Goal: Transaction & Acquisition: Purchase product/service

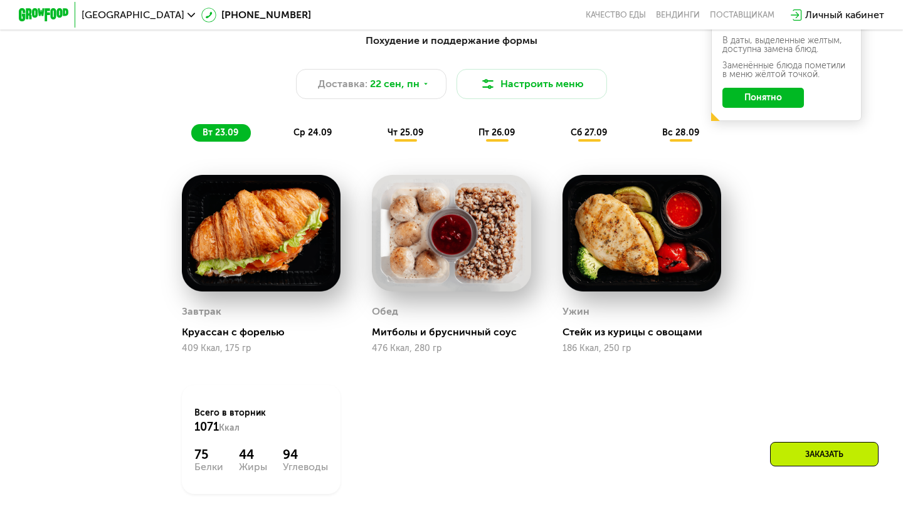
scroll to position [924, 0]
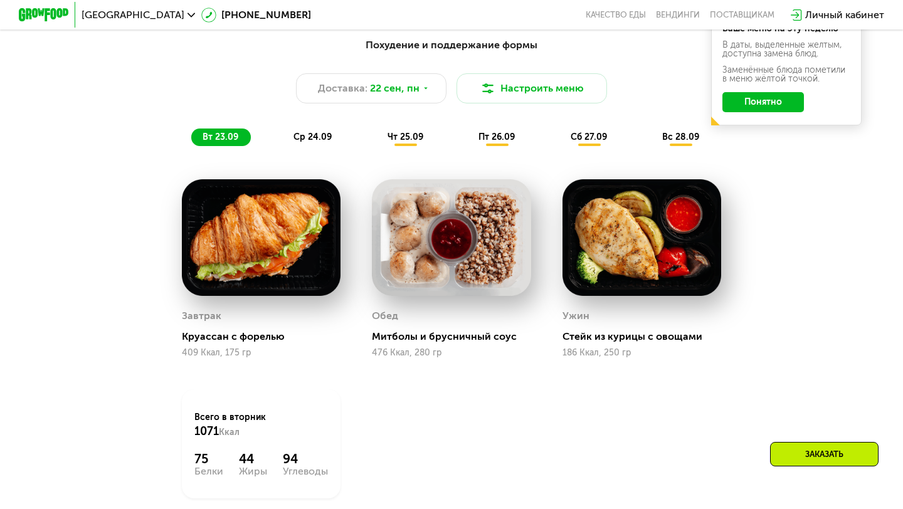
click at [322, 125] on div "Похудение и поддержание формы Доставка: [DATE] Настроить меню вт 23.09 ср 24.09…" at bounding box center [451, 92] width 742 height 108
click at [298, 137] on span "ср 24.09" at bounding box center [312, 137] width 38 height 11
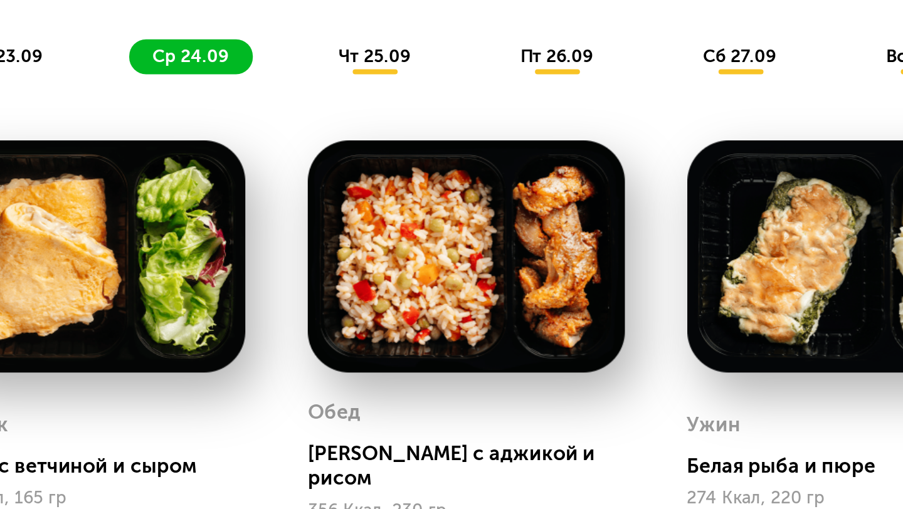
click at [397, 141] on span "чт 25.09" at bounding box center [405, 137] width 36 height 11
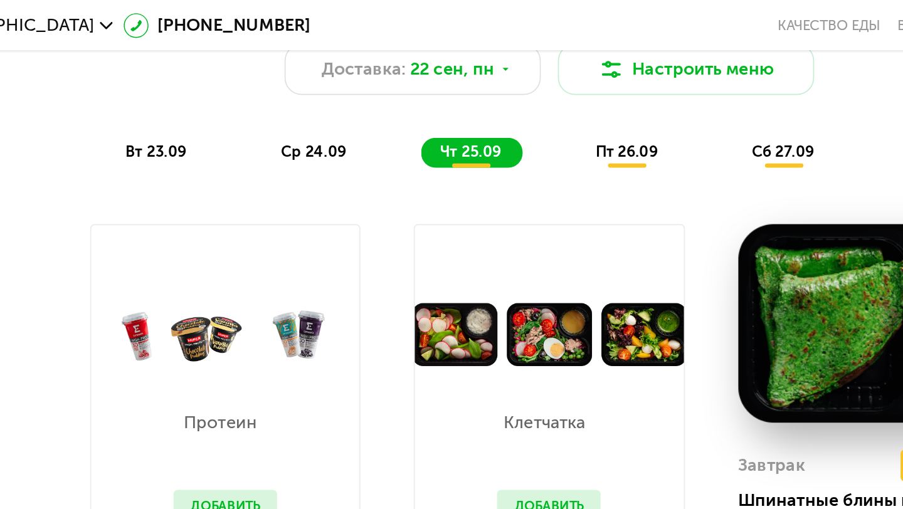
scroll to position [968, 0]
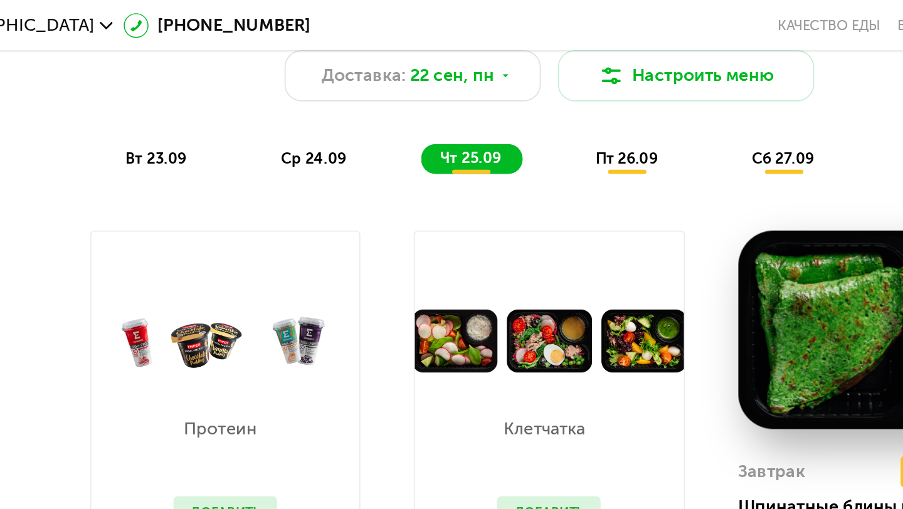
click at [492, 94] on span "пт 26.09" at bounding box center [496, 93] width 36 height 11
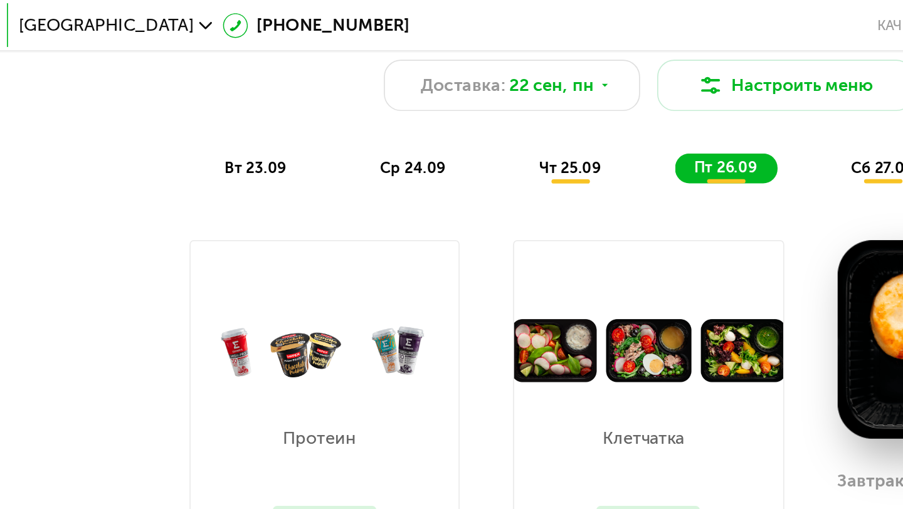
scroll to position [872, 0]
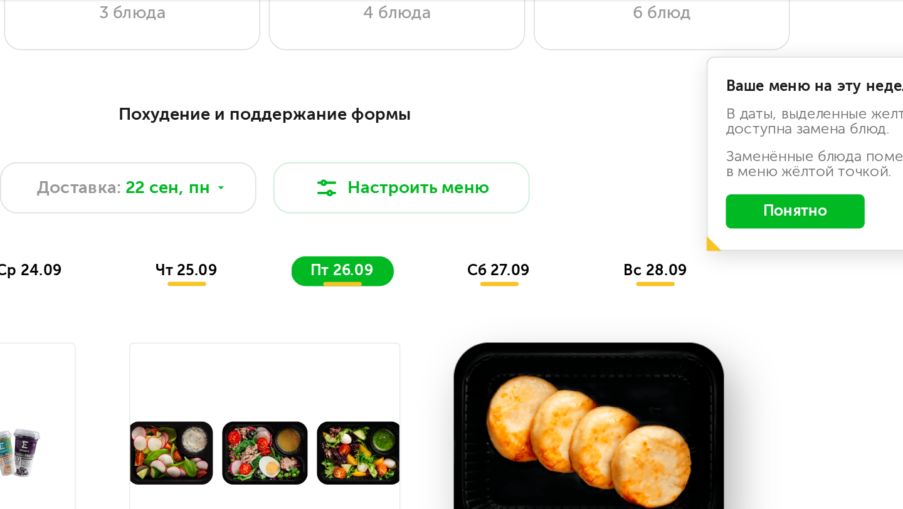
click at [589, 183] on div "сб 27.09" at bounding box center [589, 190] width 60 height 18
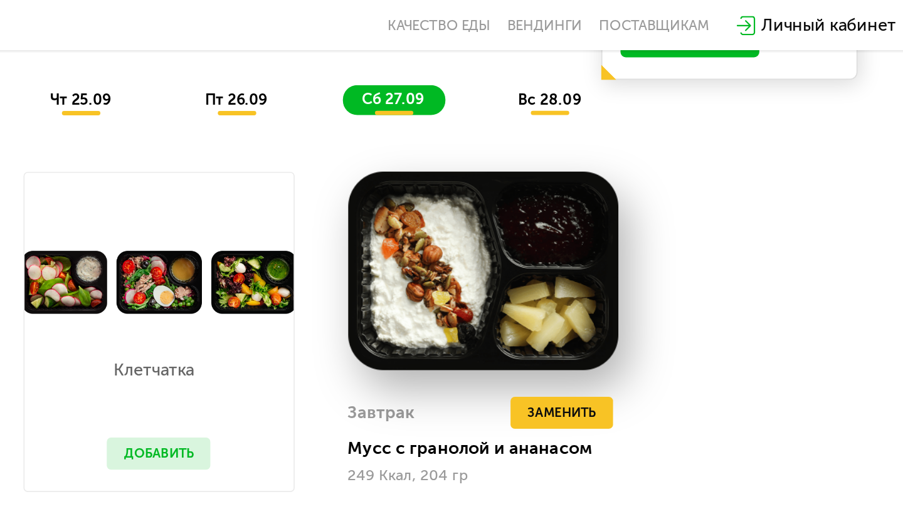
scroll to position [989, 0]
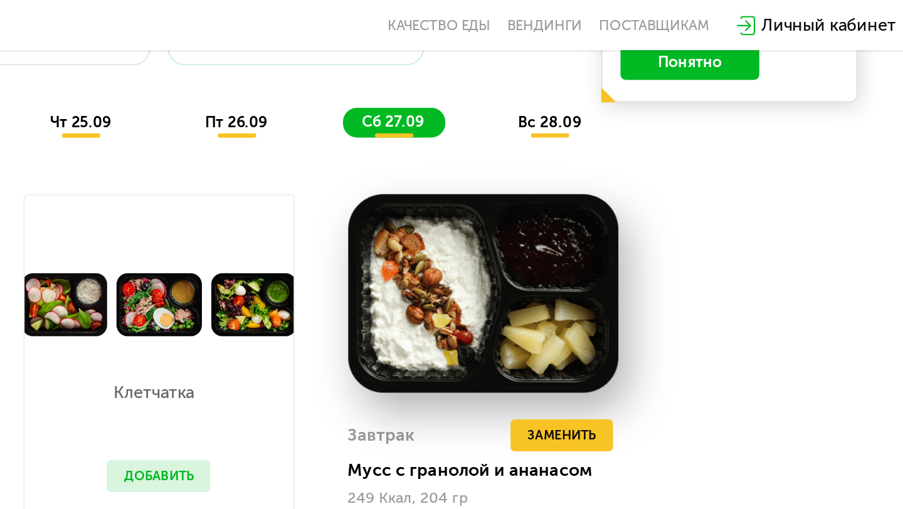
click at [677, 73] on span "вс 28.09" at bounding box center [680, 71] width 37 height 11
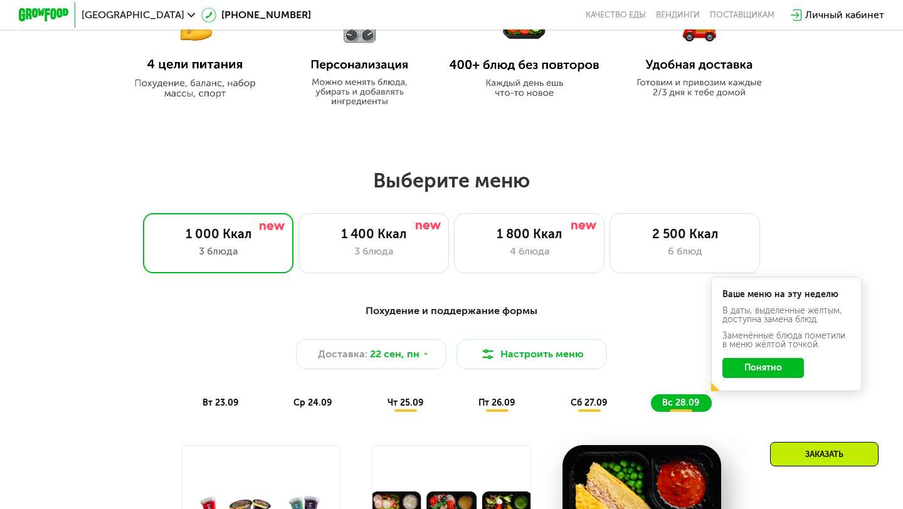
scroll to position [602, 0]
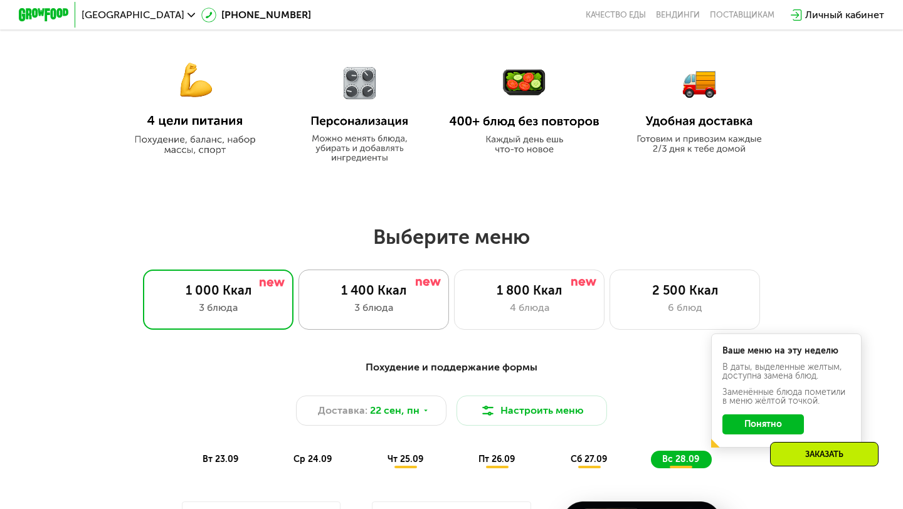
click at [369, 307] on div "3 блюда" at bounding box center [374, 307] width 124 height 15
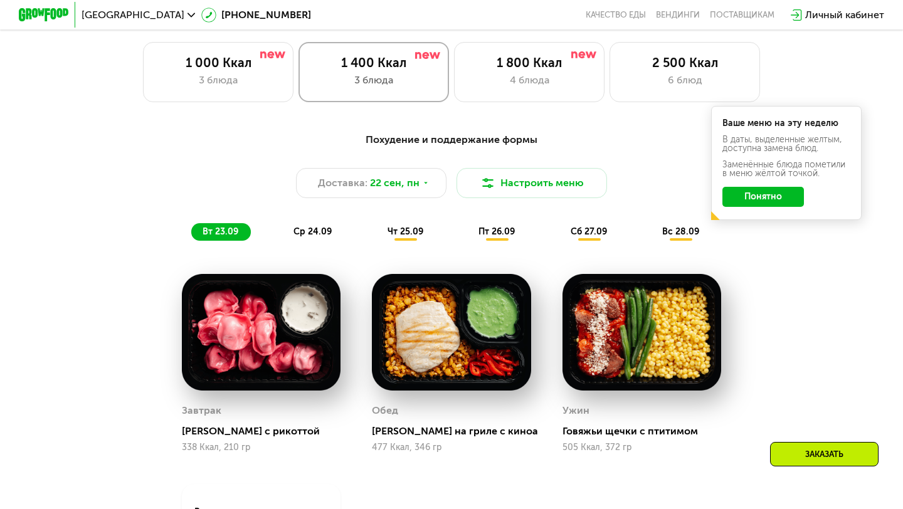
scroll to position [881, 0]
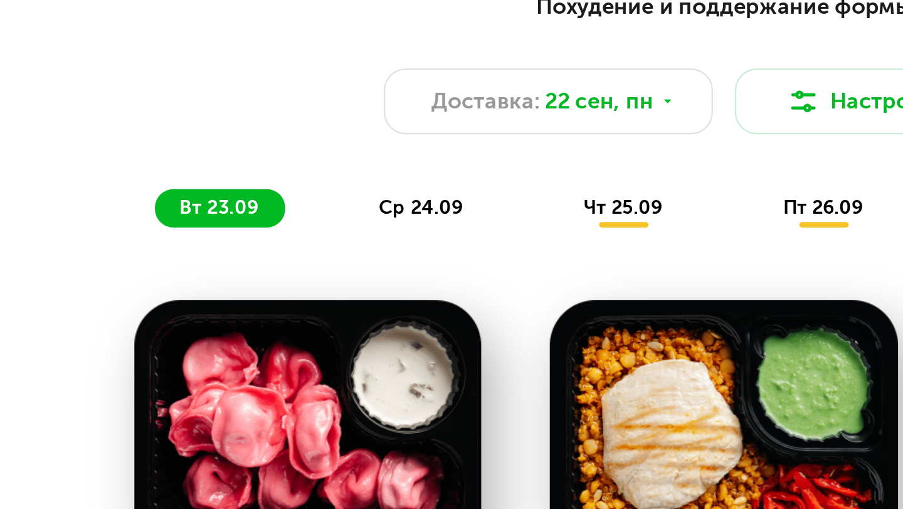
click at [305, 178] on span "ср 24.09" at bounding box center [312, 179] width 38 height 11
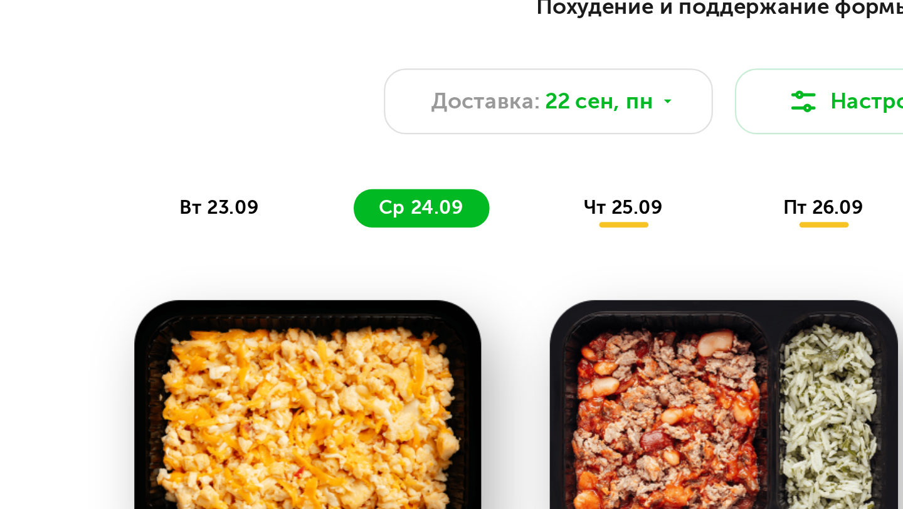
click at [226, 176] on span "вт 23.09" at bounding box center [220, 179] width 36 height 11
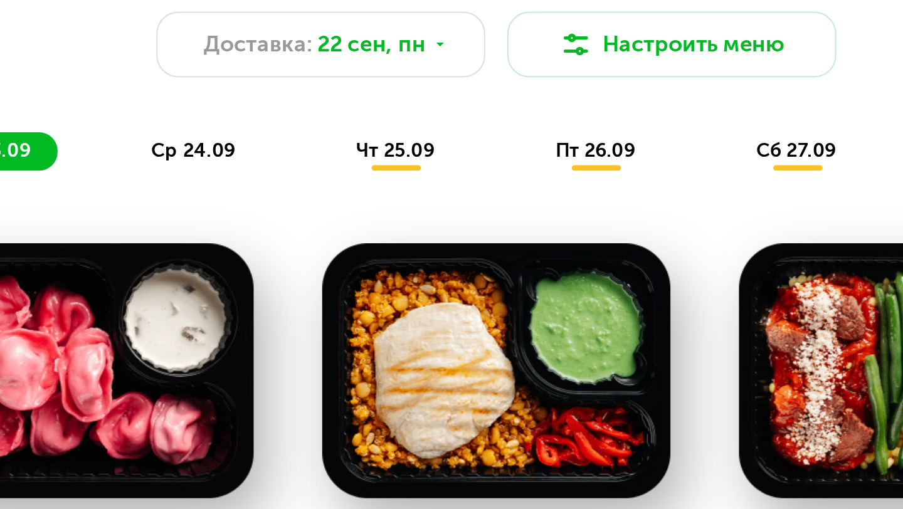
click at [307, 184] on span "ср 24.09" at bounding box center [312, 179] width 38 height 11
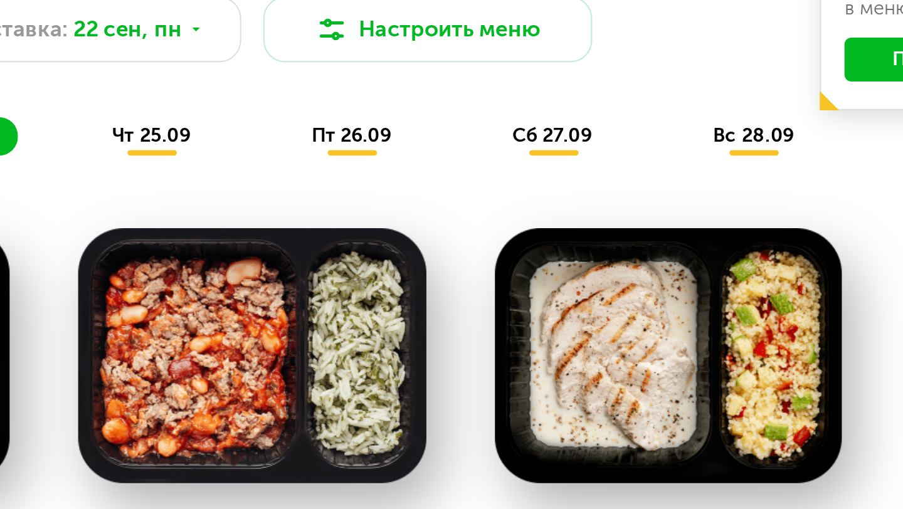
click at [414, 175] on span "чт 25.09" at bounding box center [405, 179] width 36 height 11
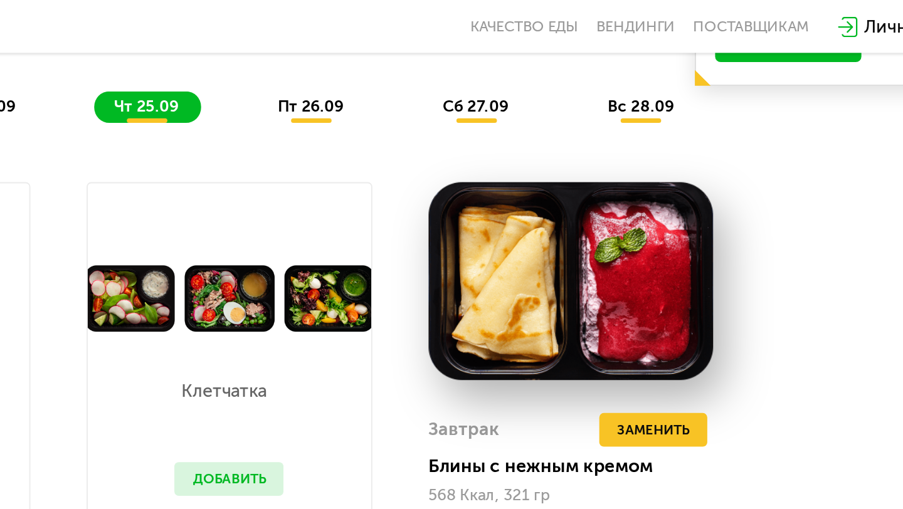
scroll to position [1000, 0]
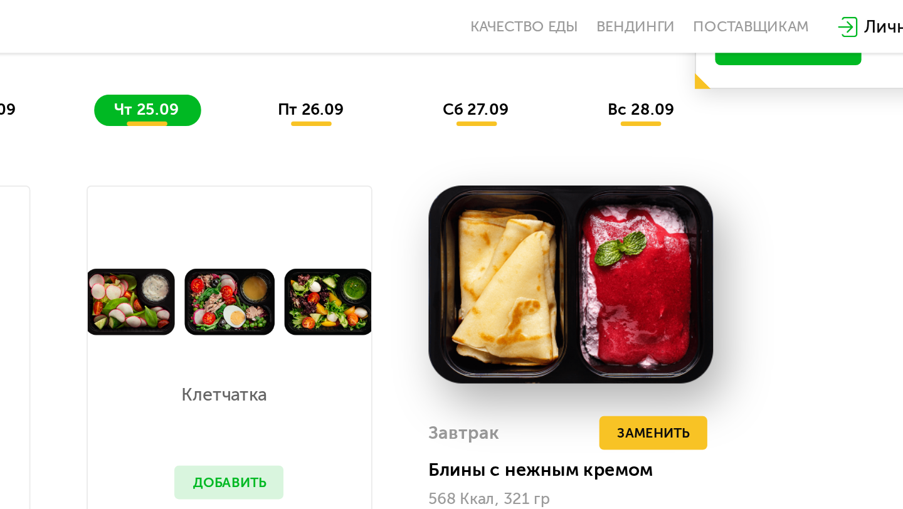
click at [498, 58] on span "пт 26.09" at bounding box center [496, 61] width 36 height 11
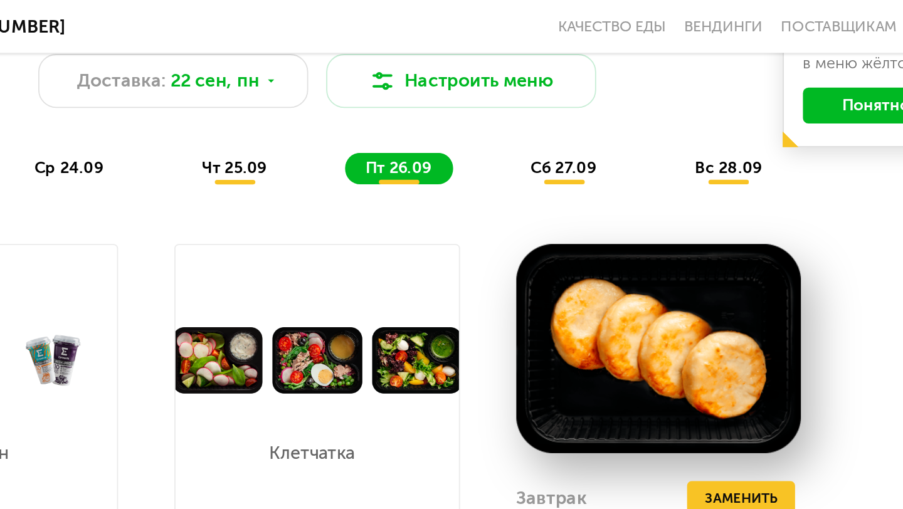
scroll to position [965, 0]
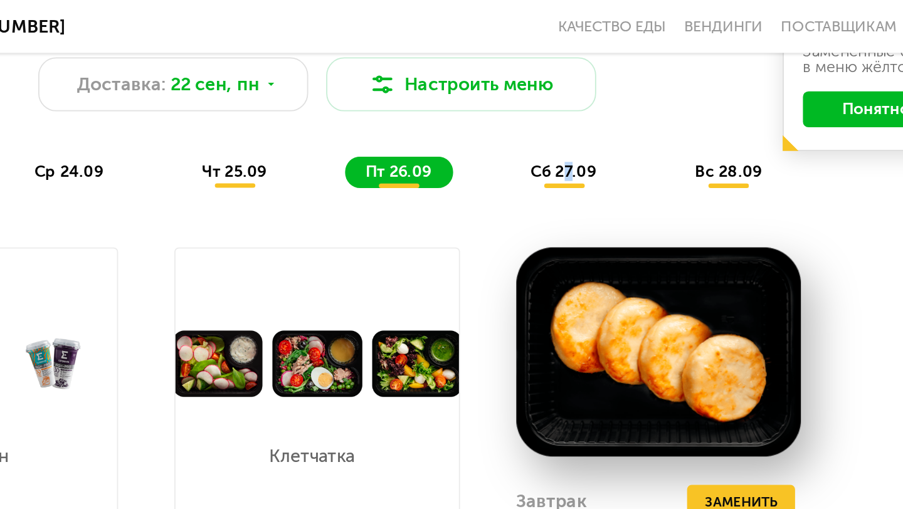
click at [591, 95] on span "сб 27.09" at bounding box center [588, 95] width 36 height 11
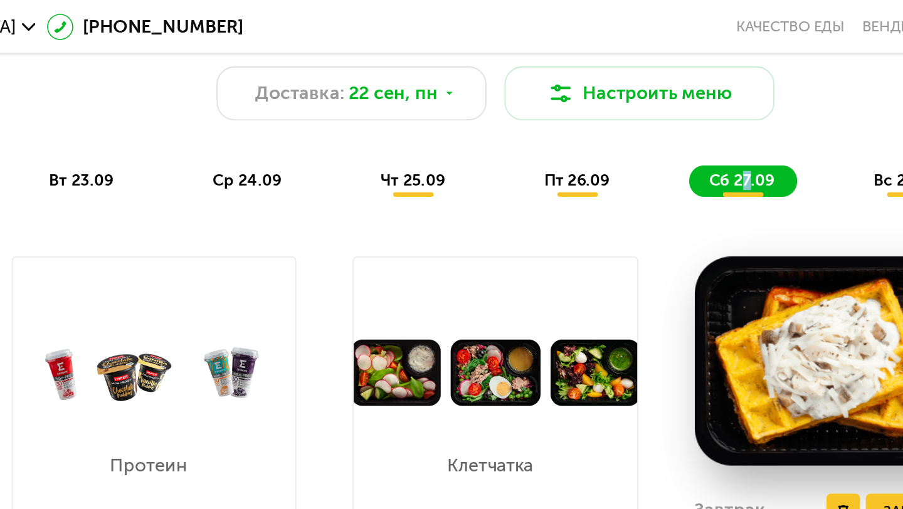
scroll to position [951, 0]
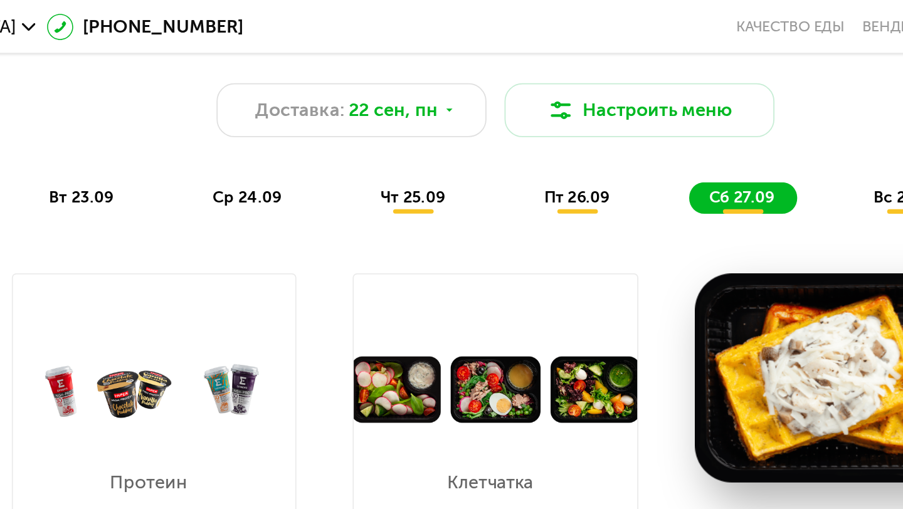
click at [663, 116] on div "вс 28.09" at bounding box center [681, 111] width 61 height 18
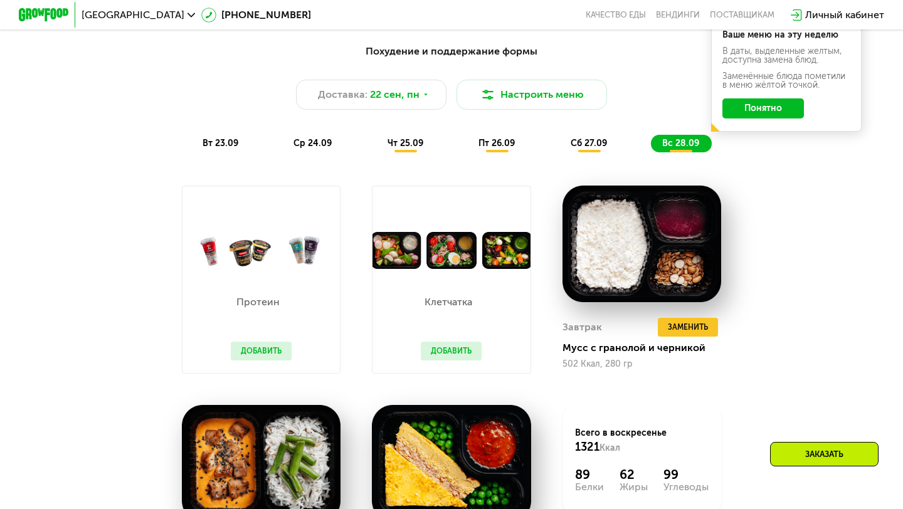
scroll to position [807, 0]
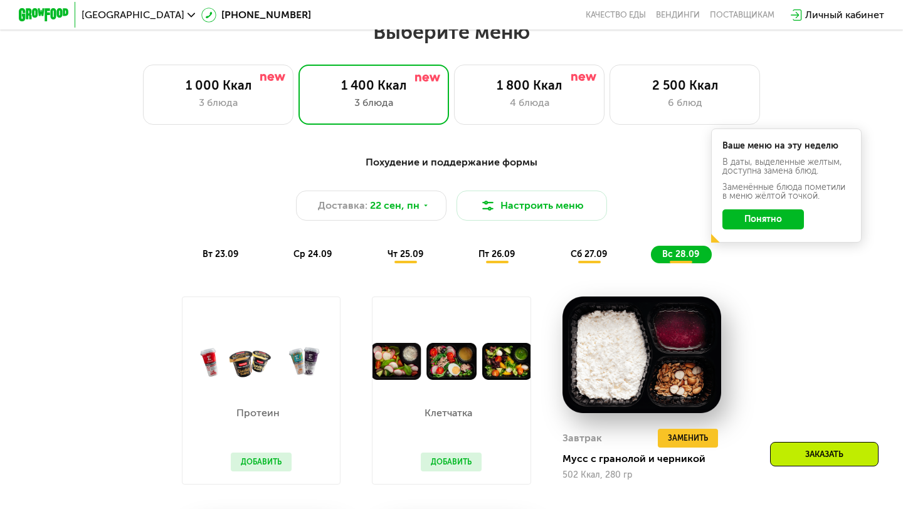
click at [263, 391] on div "Протеин Добавить" at bounding box center [261, 432] width 86 height 104
click at [247, 460] on button "Добавить" at bounding box center [261, 462] width 61 height 19
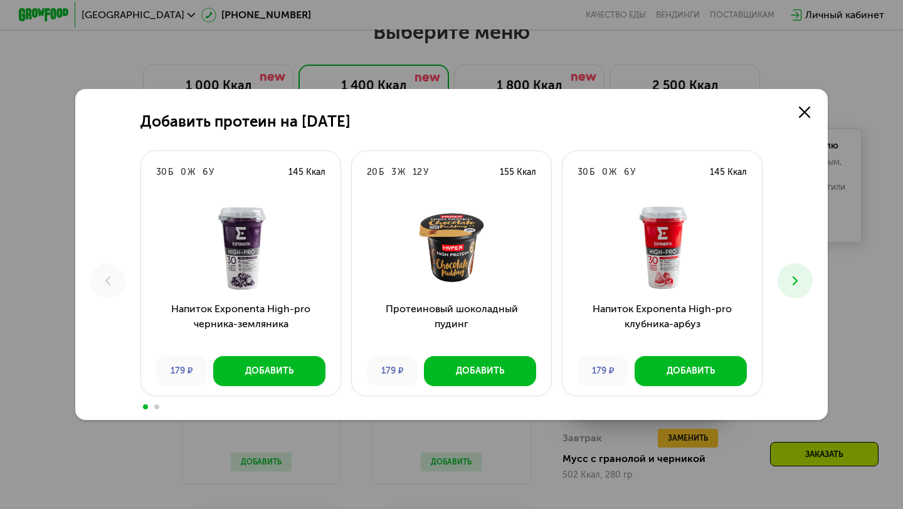
click at [799, 283] on icon at bounding box center [794, 280] width 15 height 15
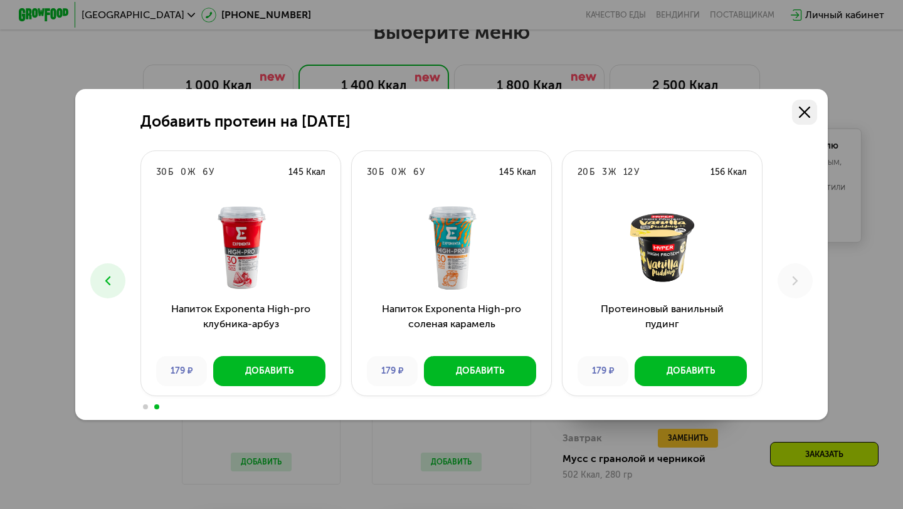
click at [803, 112] on icon at bounding box center [804, 112] width 11 height 11
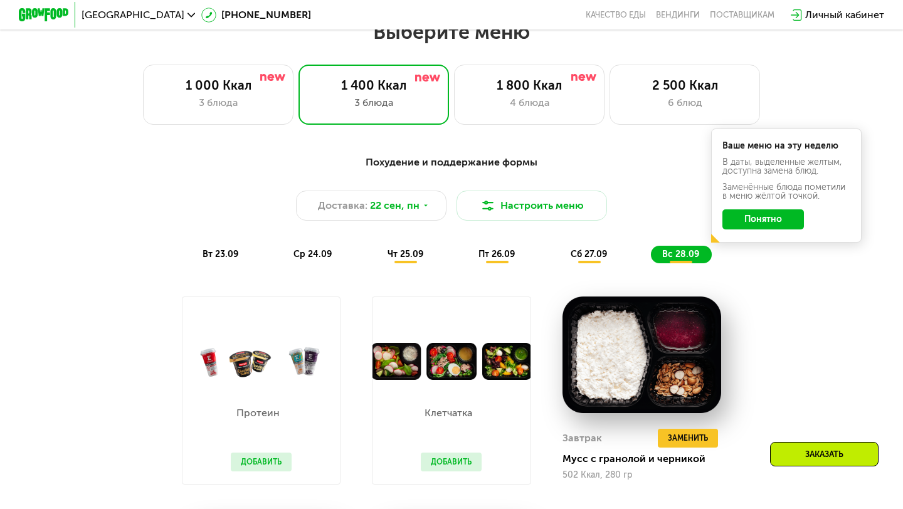
click at [422, 367] on img at bounding box center [450, 361] width 157 height 37
click at [443, 458] on button "Добавить" at bounding box center [451, 462] width 61 height 19
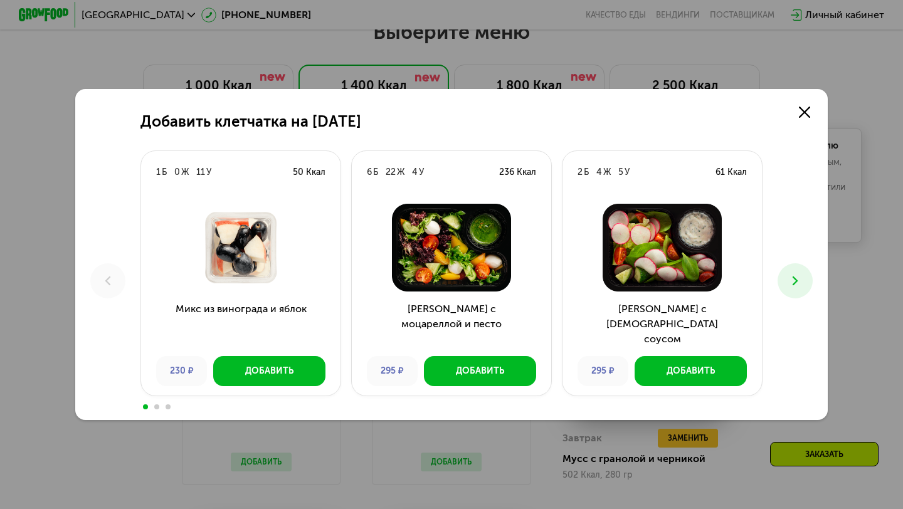
click at [800, 277] on icon at bounding box center [794, 280] width 15 height 15
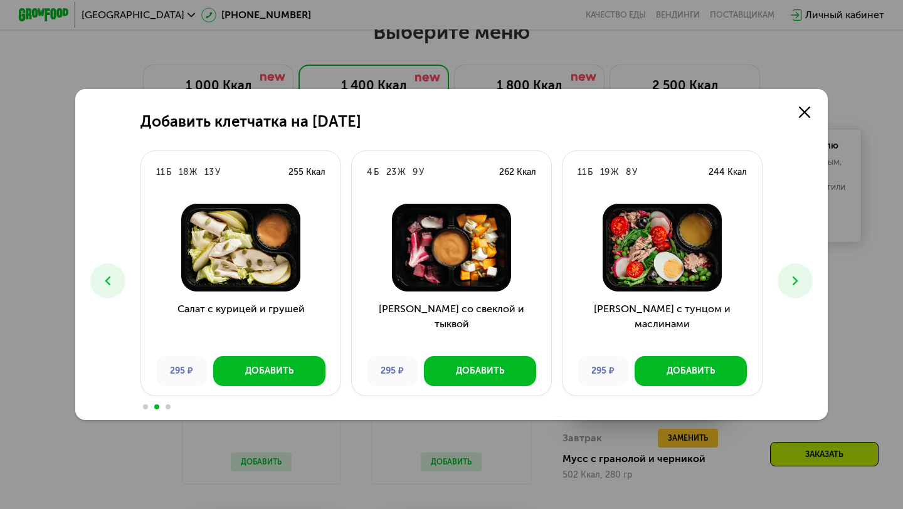
click at [115, 267] on button at bounding box center [107, 280] width 35 height 35
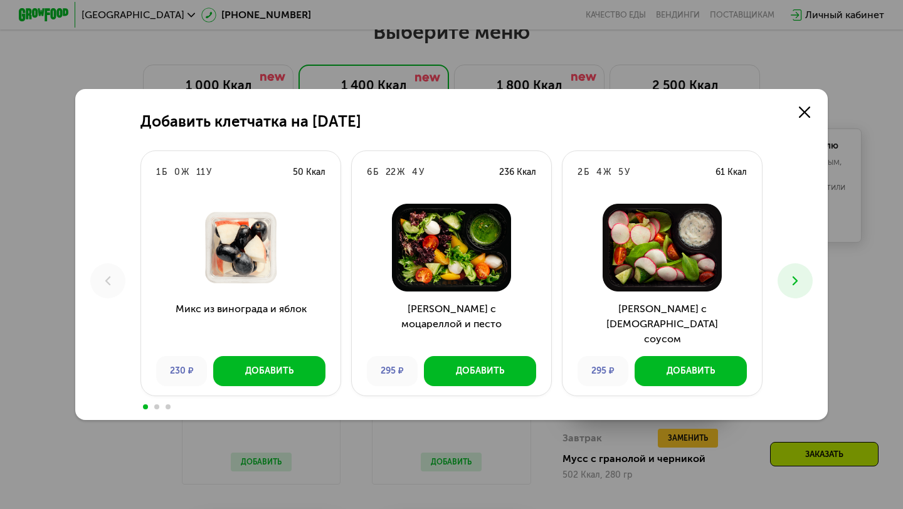
click at [797, 290] on button at bounding box center [794, 280] width 35 height 35
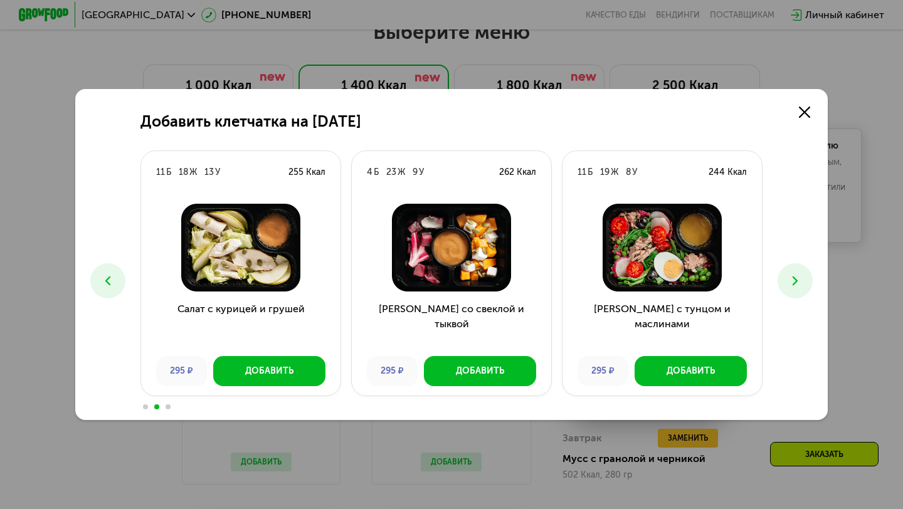
click at [797, 290] on button at bounding box center [794, 280] width 35 height 35
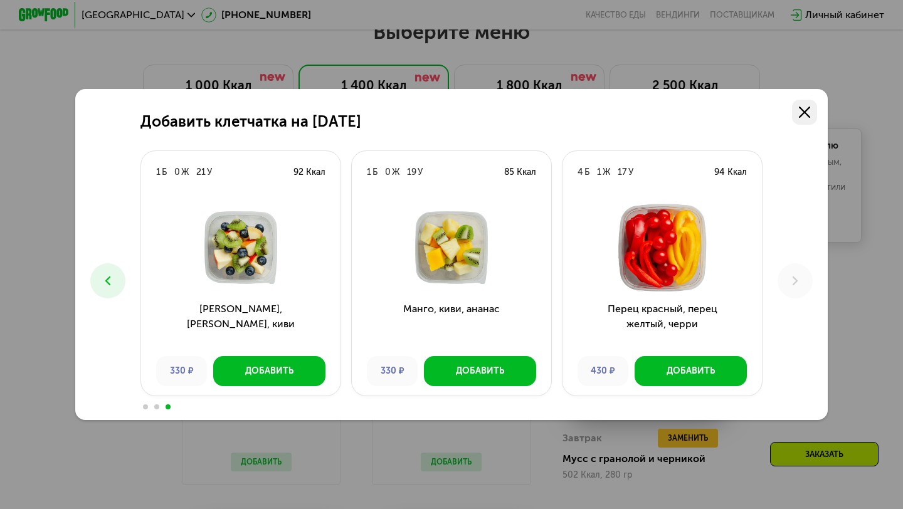
click at [807, 118] on link at bounding box center [804, 112] width 25 height 25
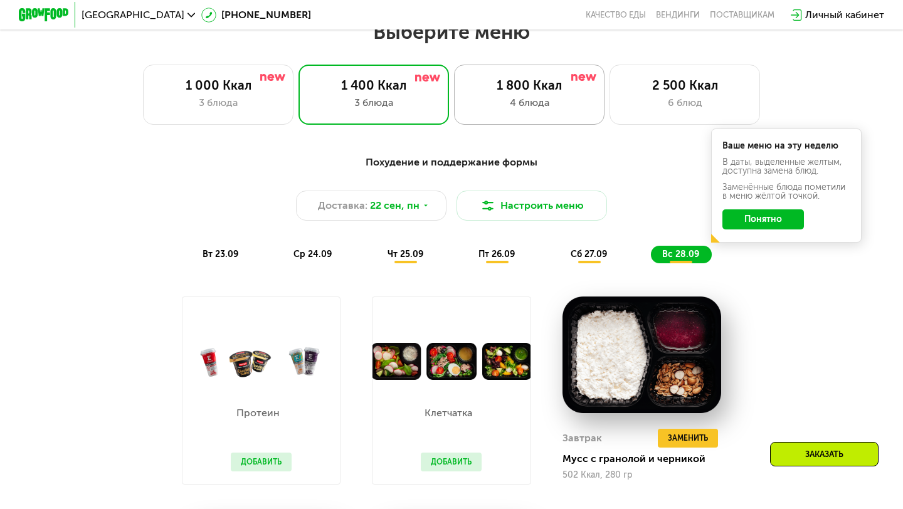
click at [564, 98] on div "4 блюда" at bounding box center [529, 102] width 124 height 15
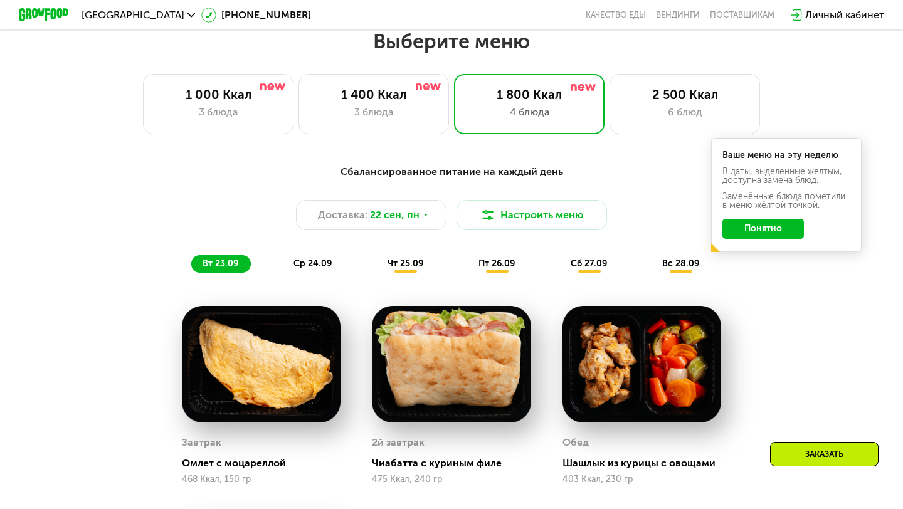
scroll to position [792, 0]
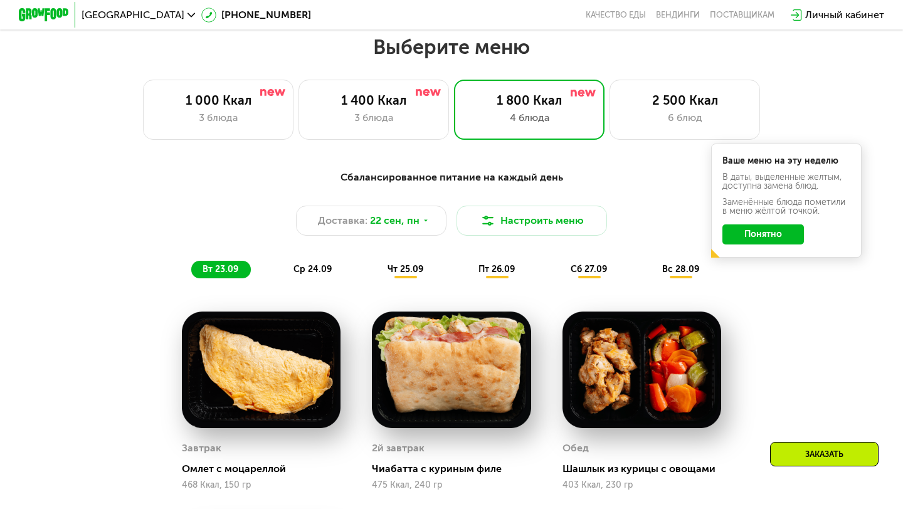
click at [309, 268] on span "ср 24.09" at bounding box center [312, 269] width 38 height 11
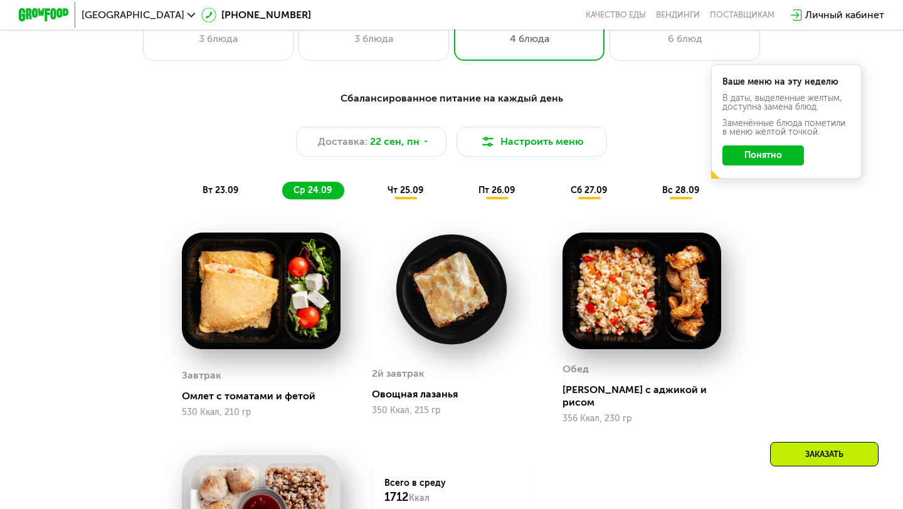
scroll to position [863, 0]
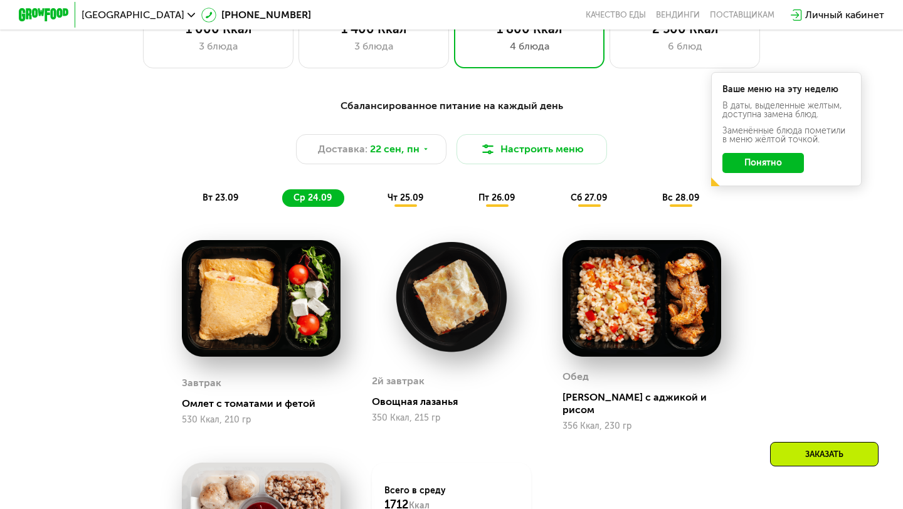
click at [396, 197] on span "чт 25.09" at bounding box center [405, 197] width 36 height 11
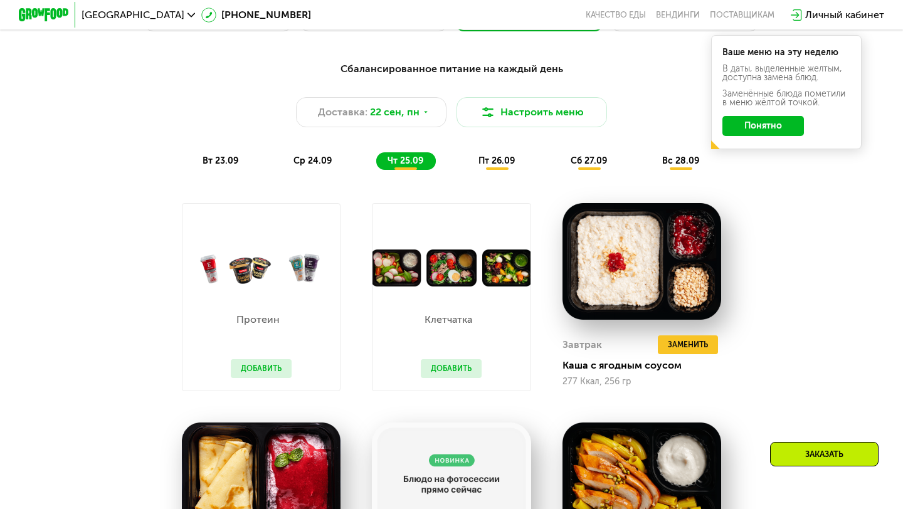
scroll to position [871, 0]
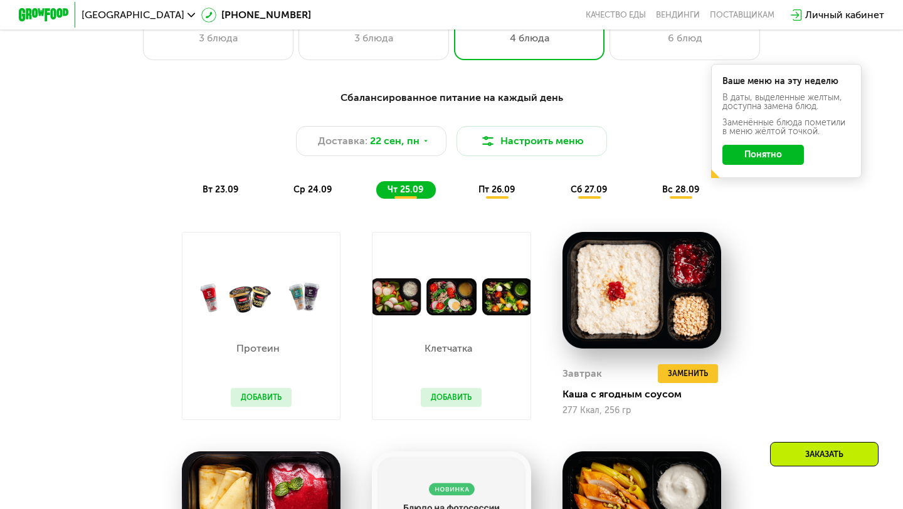
click at [486, 190] on span "пт 26.09" at bounding box center [496, 189] width 36 height 11
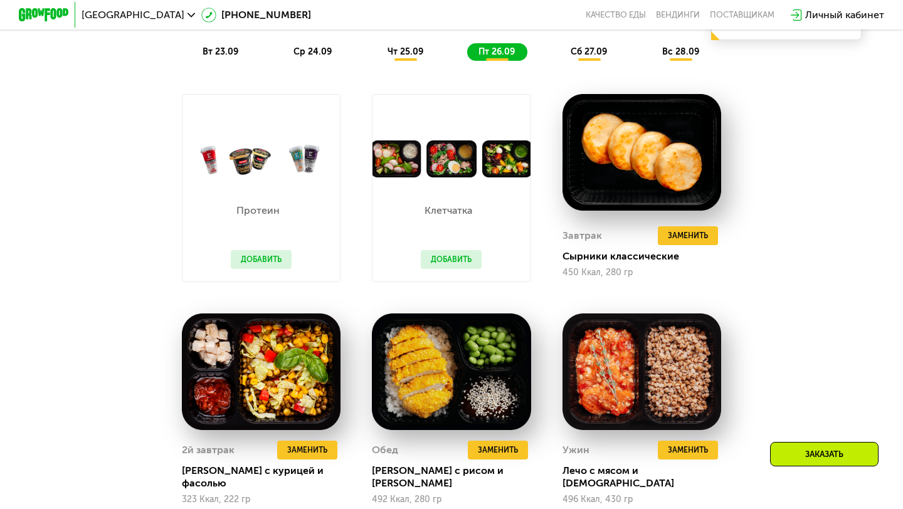
scroll to position [916, 0]
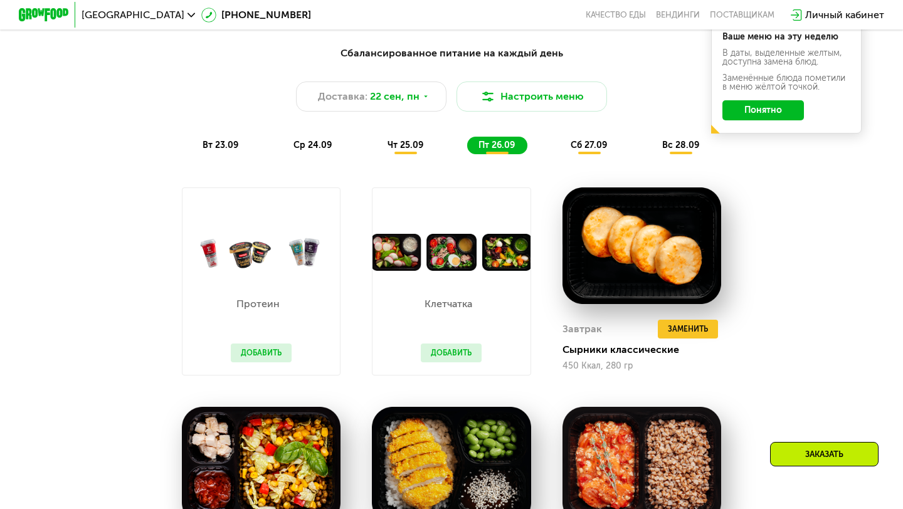
click at [571, 150] on div "сб 27.09" at bounding box center [589, 146] width 60 height 18
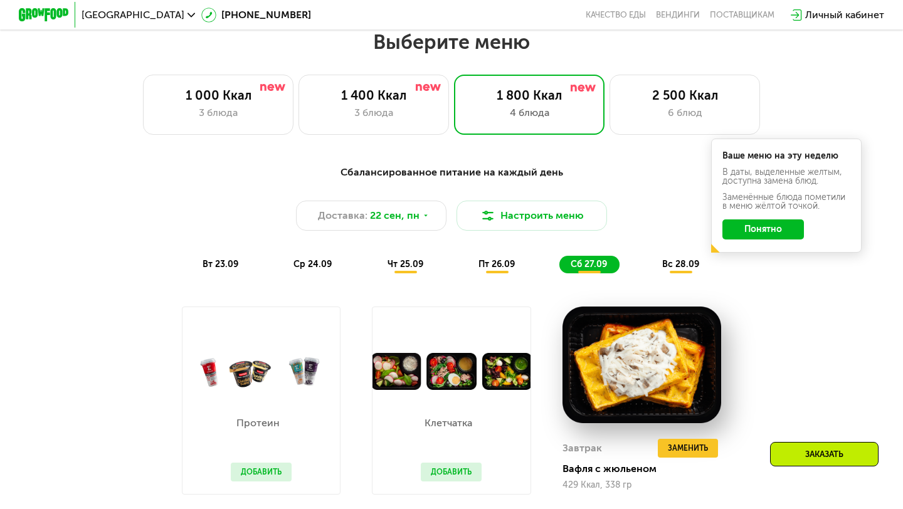
scroll to position [780, 0]
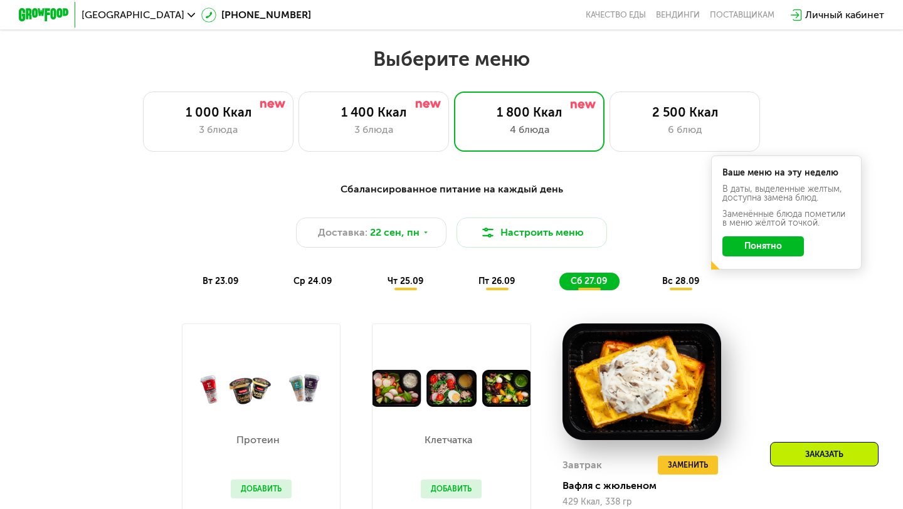
click at [688, 286] on div "вс 28.09" at bounding box center [681, 282] width 61 height 18
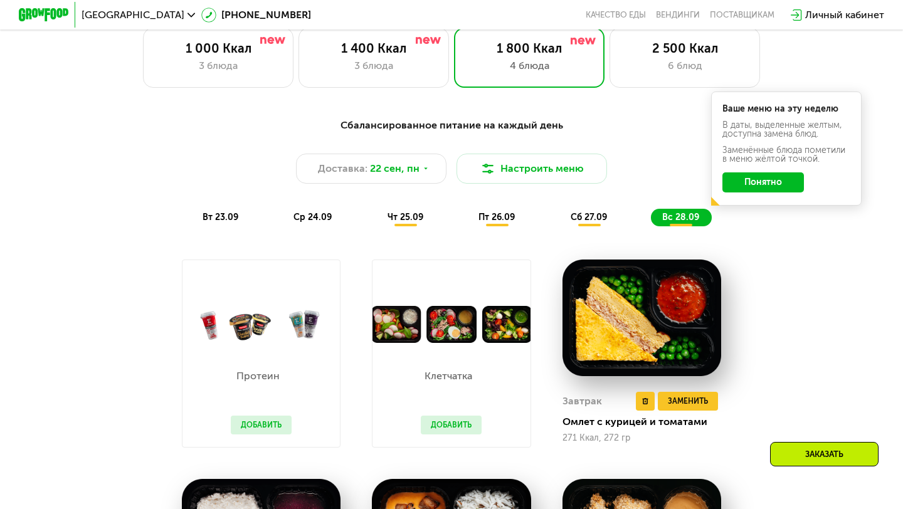
scroll to position [831, 0]
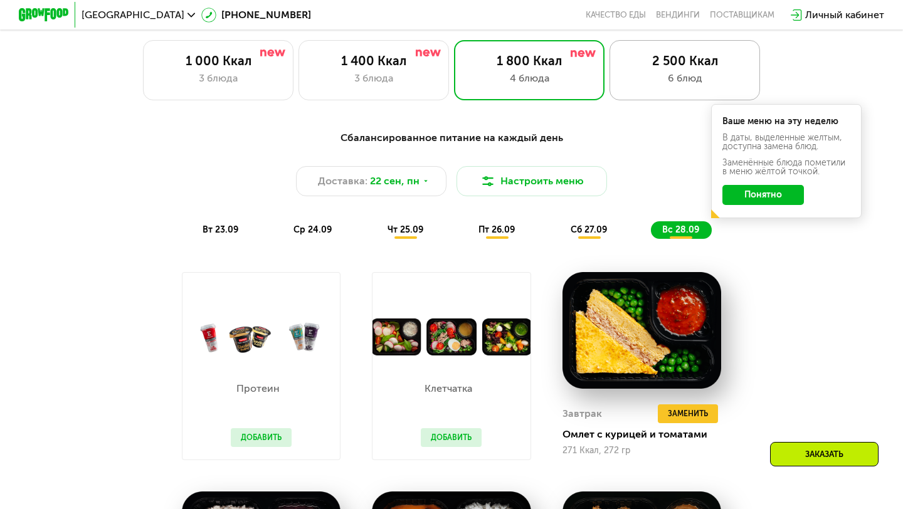
click at [673, 51] on div "2 500 Ккал 6 блюд" at bounding box center [684, 70] width 150 height 60
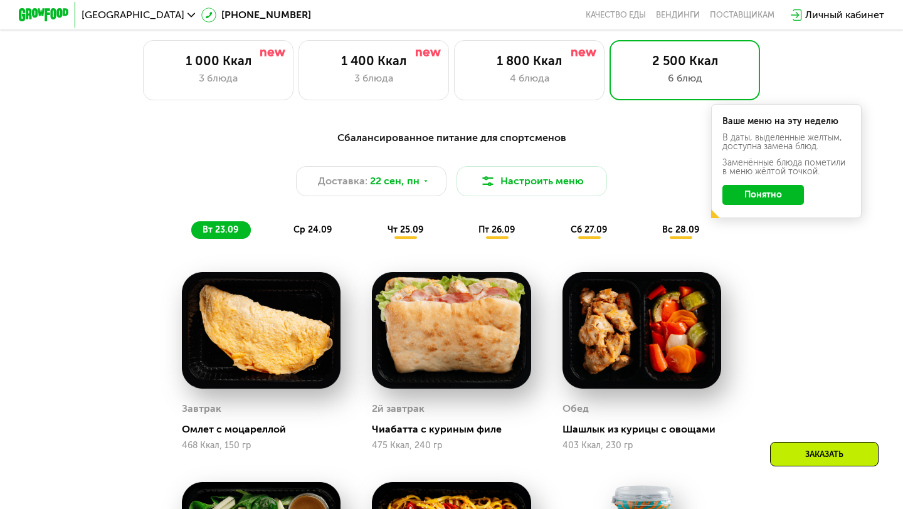
click at [750, 202] on button "Понятно" at bounding box center [762, 195] width 81 height 20
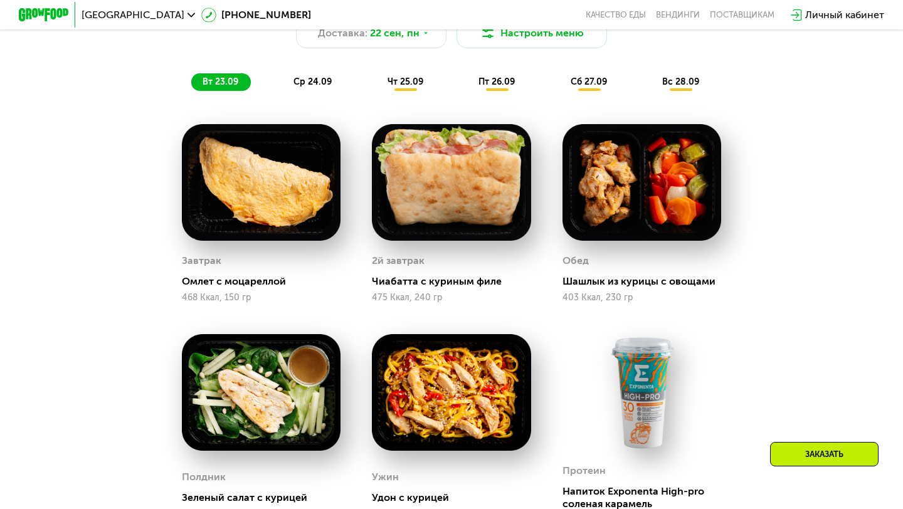
click at [750, 304] on div "Сбалансированное питание для спортсменов Доставка: [DATE] Настроить меню вт 23.…" at bounding box center [451, 346] width 772 height 743
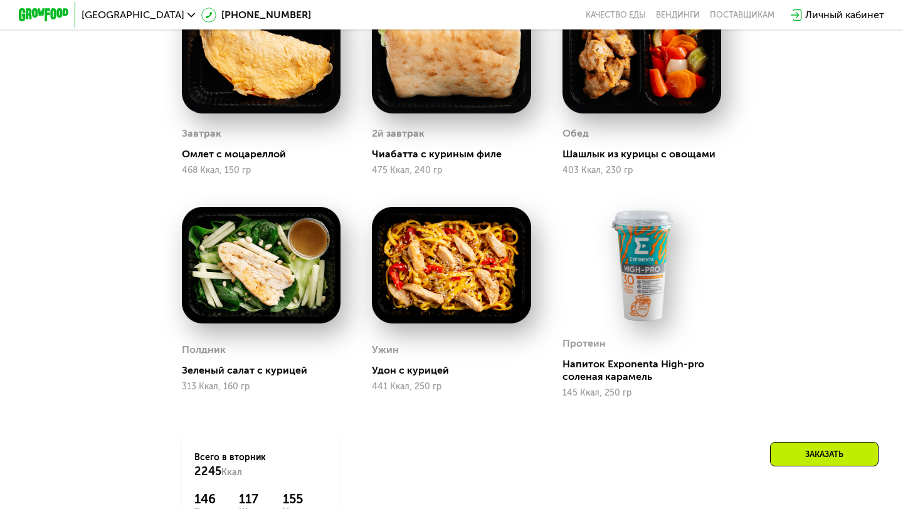
scroll to position [959, 0]
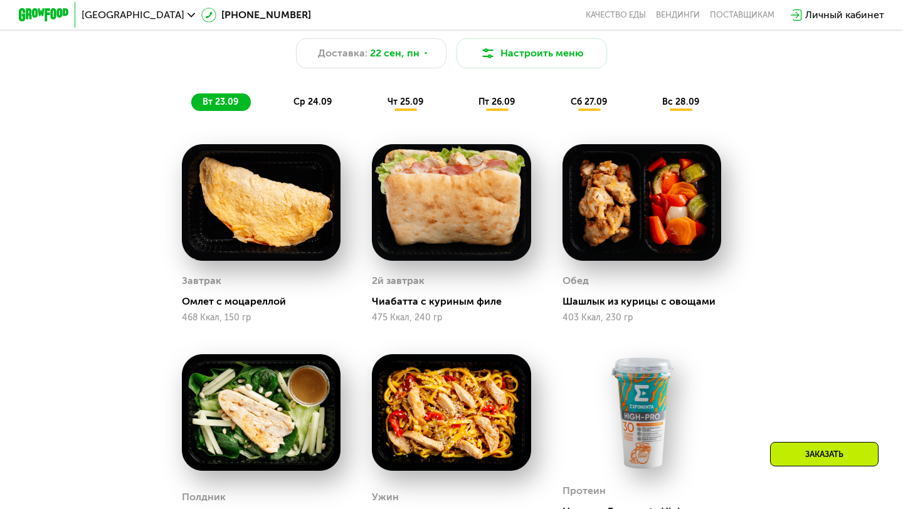
click at [305, 100] on span "ср 24.09" at bounding box center [312, 102] width 38 height 11
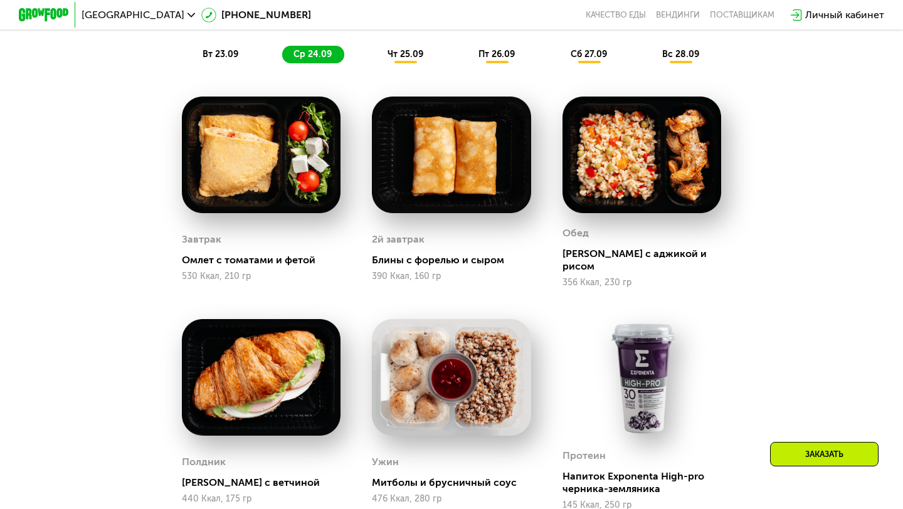
scroll to position [1008, 0]
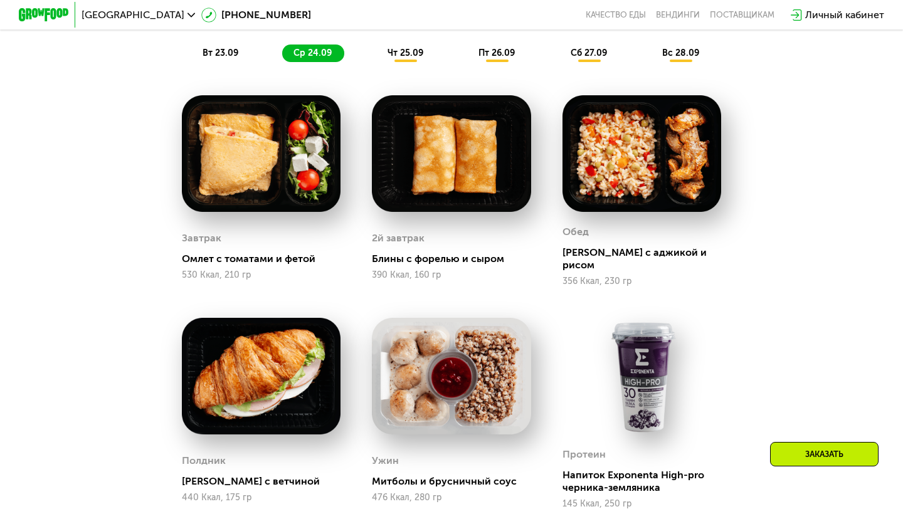
click at [400, 59] on div "чт 25.09" at bounding box center [406, 54] width 60 height 18
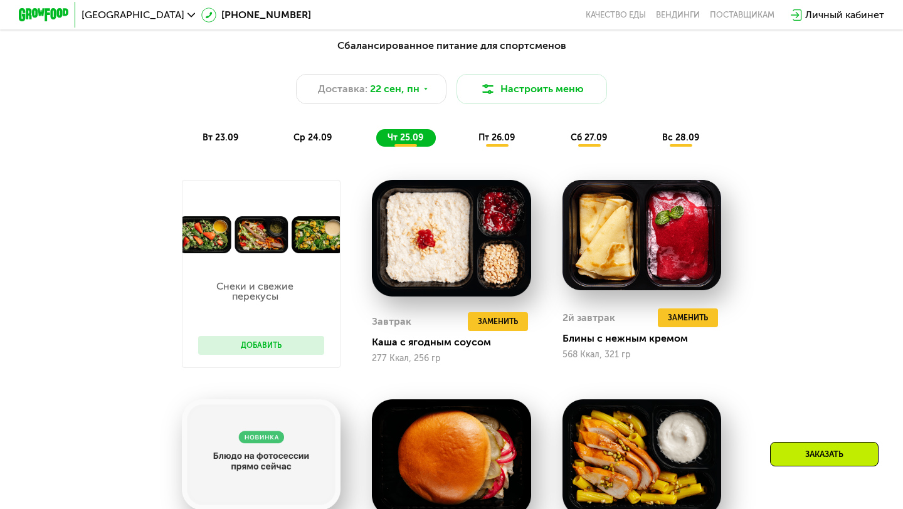
scroll to position [920, 0]
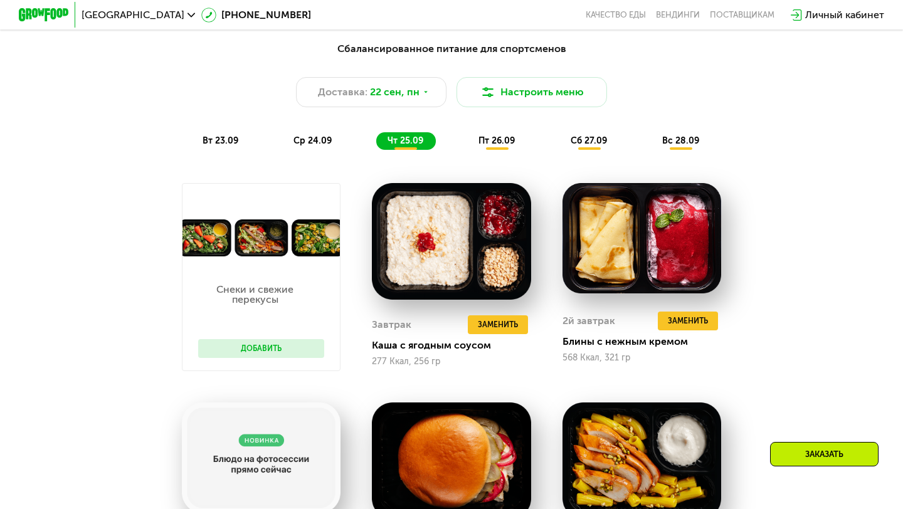
click at [493, 131] on div "Сбалансированное питание для спортсменов Доставка: [DATE] Настроить меню вт 23.…" at bounding box center [451, 95] width 742 height 108
click at [493, 134] on div "пт 26.09" at bounding box center [497, 141] width 60 height 18
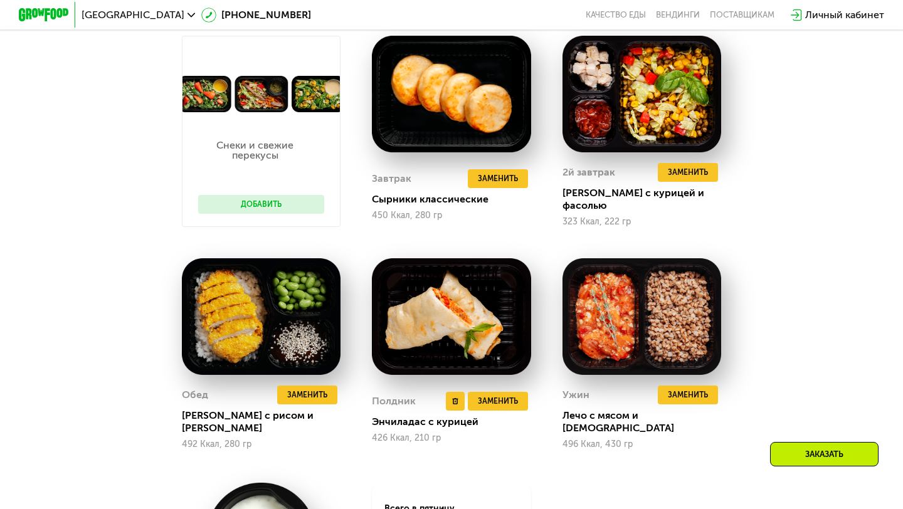
scroll to position [1084, 0]
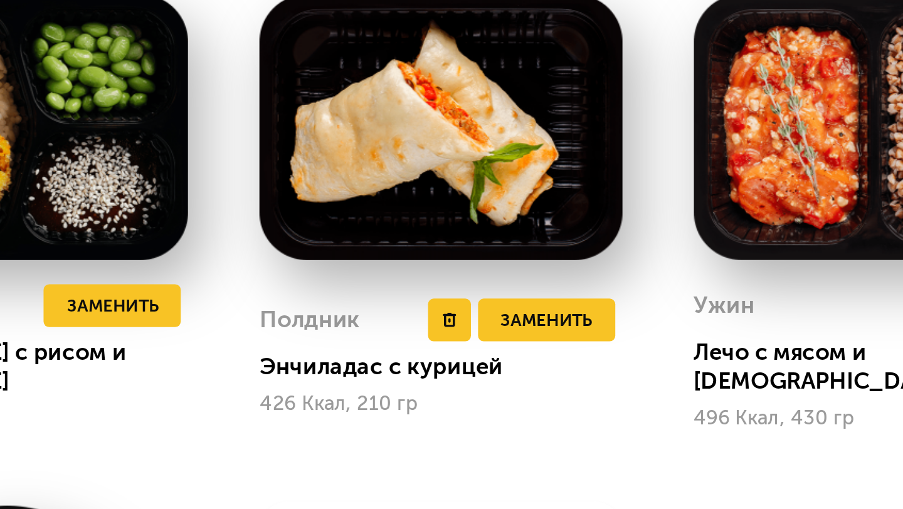
click at [435, 323] on img at bounding box center [451, 300] width 159 height 117
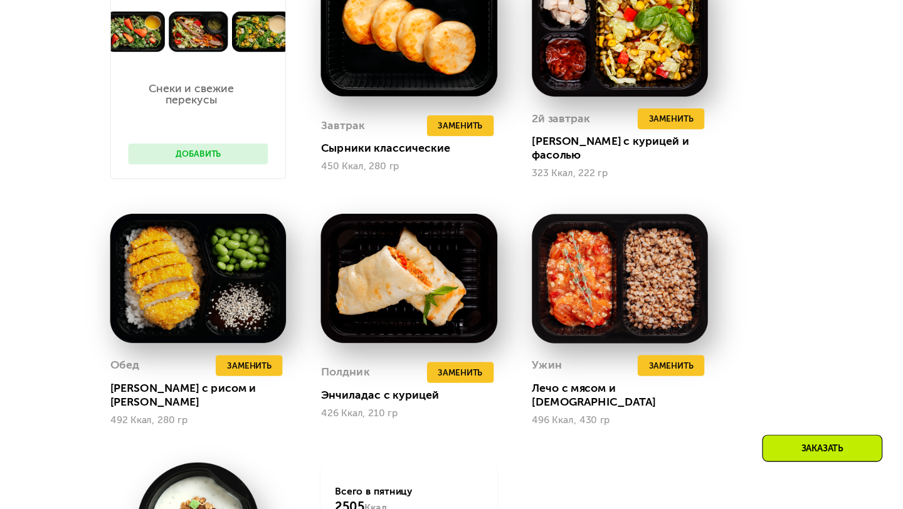
scroll to position [1088, 0]
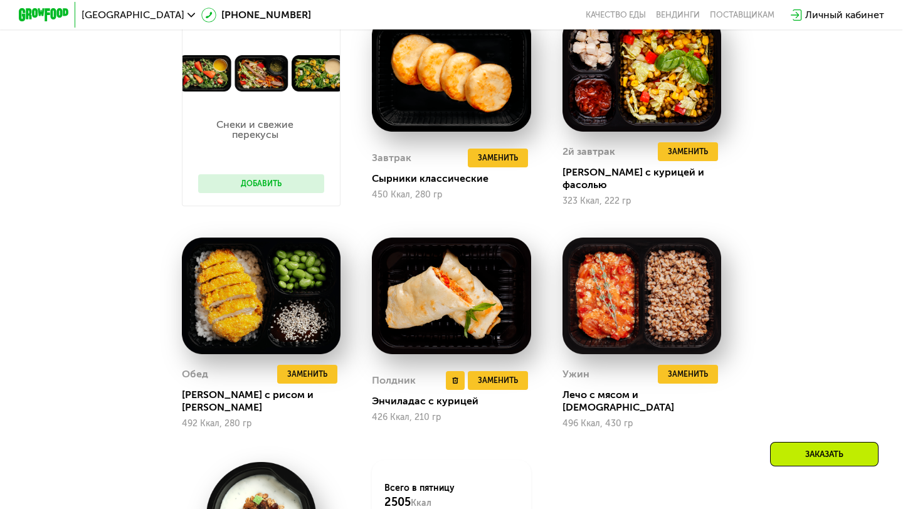
click at [400, 395] on div "Энчиладас с курицей" at bounding box center [456, 401] width 169 height 13
click at [392, 382] on div "Полдник Удалить Полдник Заменить Заменить Полдник Энчиладас с курицей 426 Ккал,…" at bounding box center [451, 397] width 159 height 64
click at [392, 376] on div "Полдник" at bounding box center [394, 380] width 44 height 19
click at [397, 395] on div "Энчиладас с курицей" at bounding box center [456, 401] width 169 height 13
click at [396, 412] on div "426 Ккал, 210 гр" at bounding box center [451, 417] width 159 height 10
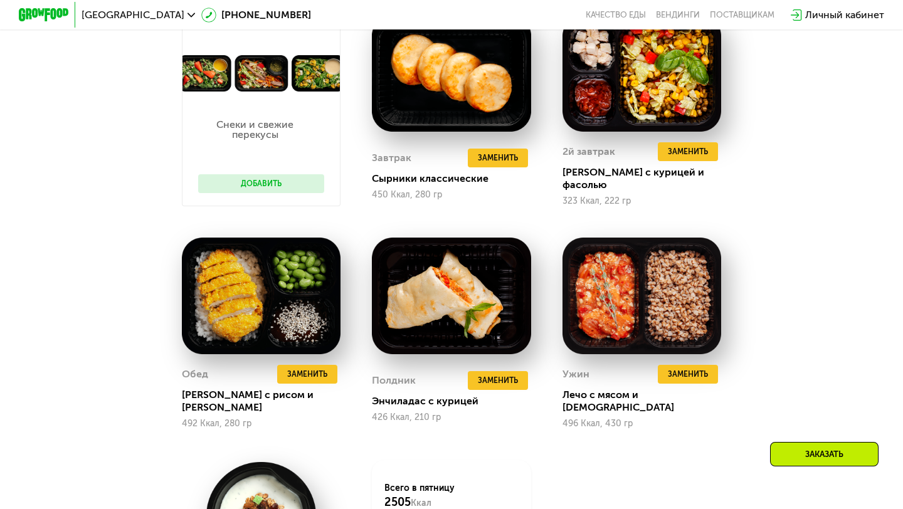
click at [395, 414] on div "Полдник Удалить Полдник Заменить Заменить Полдник Энчиладас с курицей 426 Ккал,…" at bounding box center [451, 333] width 190 height 223
click at [400, 293] on img at bounding box center [451, 296] width 159 height 117
click at [473, 322] on img at bounding box center [451, 296] width 159 height 117
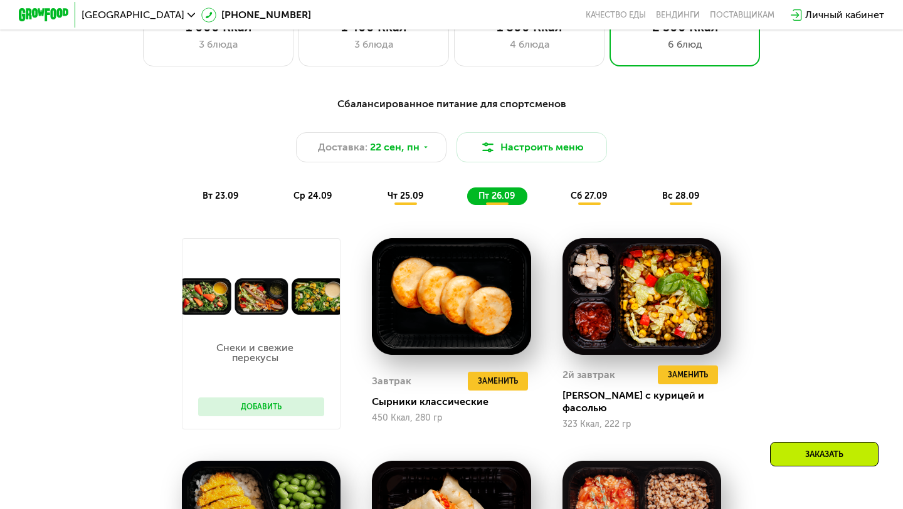
scroll to position [800, 0]
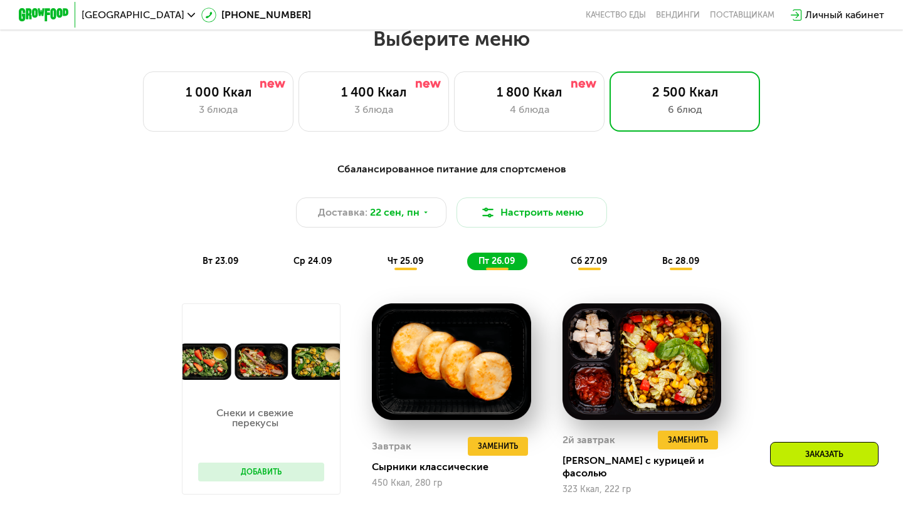
click at [582, 254] on div "сб 27.09" at bounding box center [589, 262] width 60 height 18
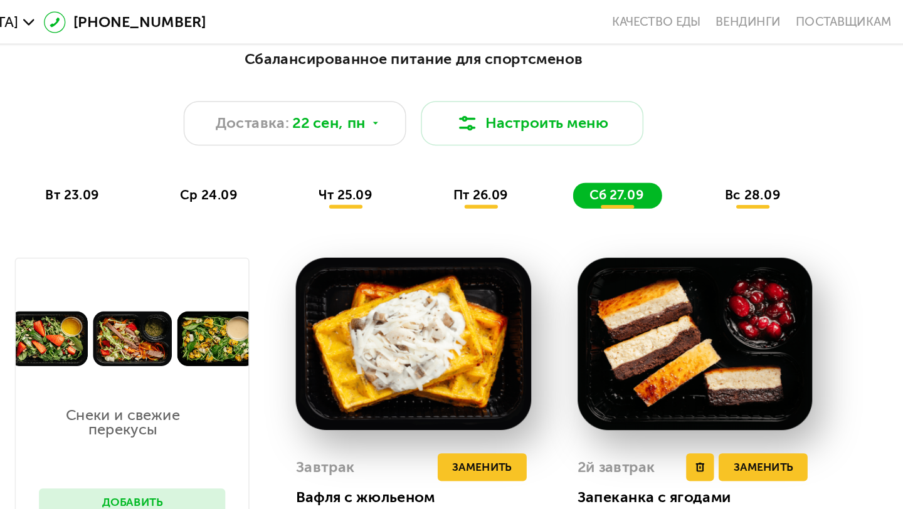
scroll to position [915, 0]
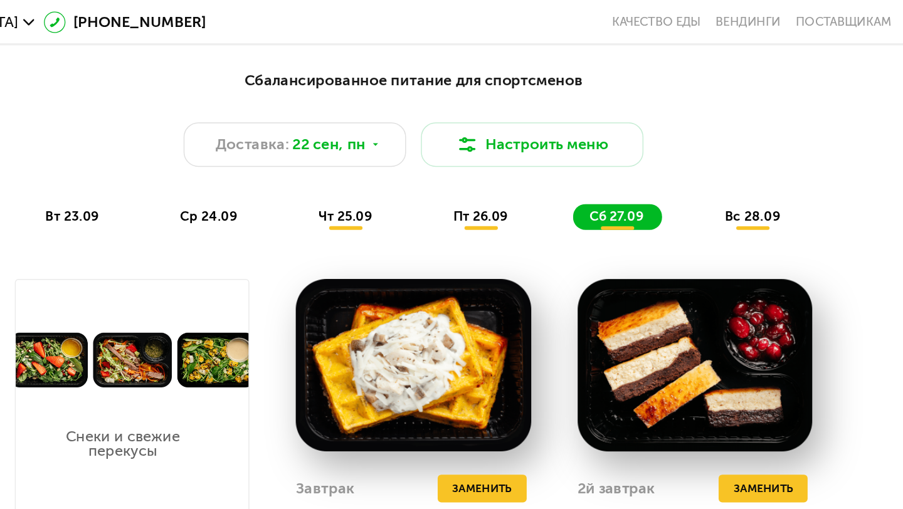
click at [674, 151] on span "вс 28.09" at bounding box center [680, 146] width 37 height 11
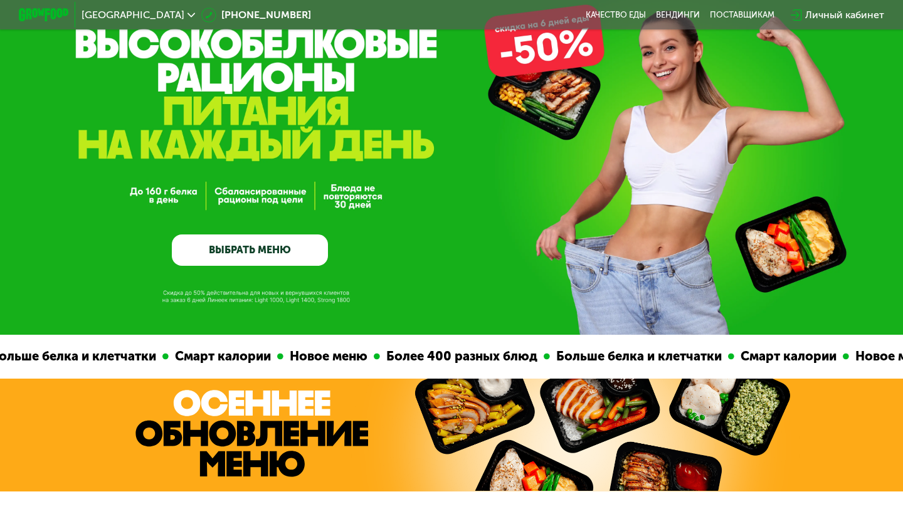
scroll to position [0, 0]
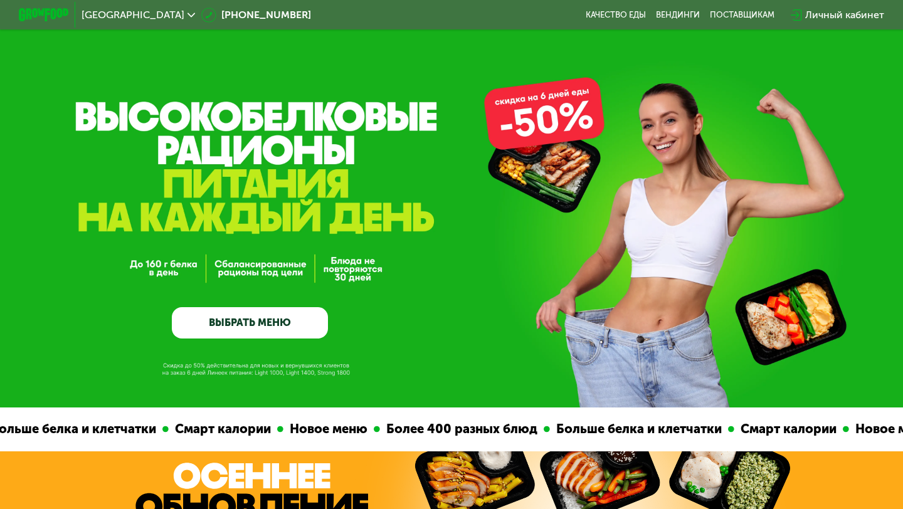
click at [242, 339] on div "GrowFood — доставка правильного питания ВЫБРАТЬ МЕНЮ" at bounding box center [451, 203] width 903 height 407
click at [231, 312] on link "ВЫБРАТЬ МЕНЮ" at bounding box center [250, 322] width 156 height 31
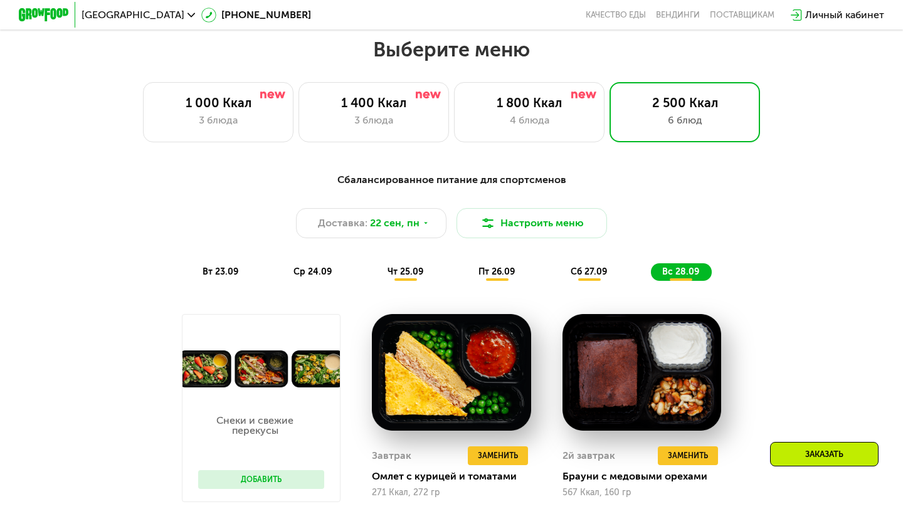
scroll to position [797, 0]
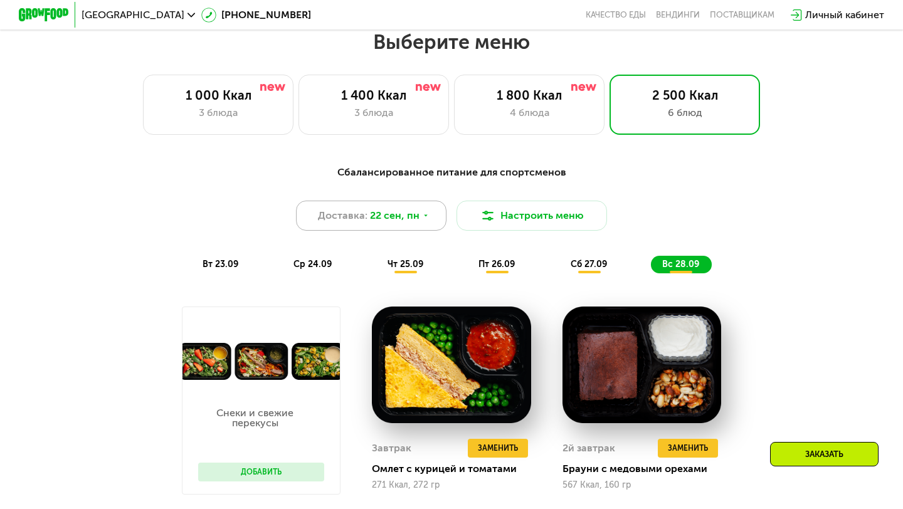
click at [352, 219] on span "Доставка:" at bounding box center [343, 215] width 50 height 15
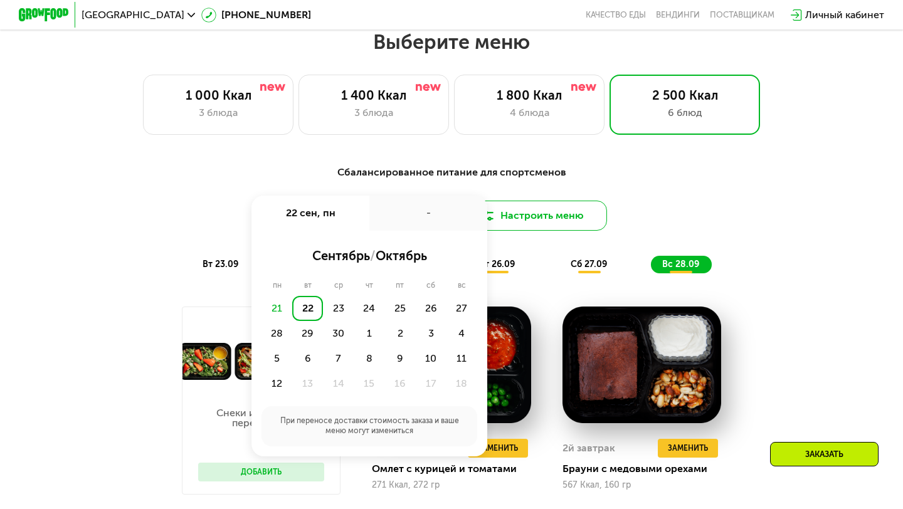
click at [503, 224] on button "Настроить меню" at bounding box center [531, 216] width 150 height 30
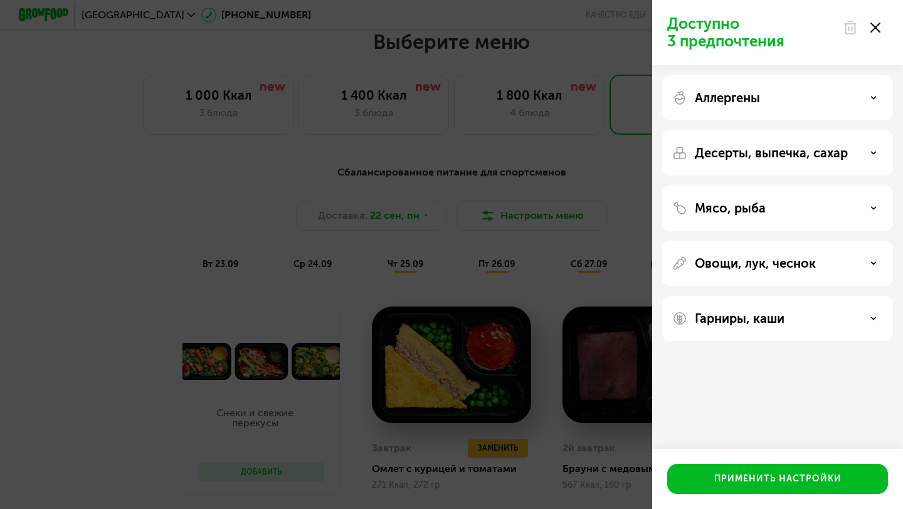
click at [848, 273] on div "Овощи, лук, чеснок" at bounding box center [777, 263] width 231 height 45
click at [811, 106] on div "Аллергены" at bounding box center [777, 97] width 231 height 45
click at [875, 146] on div "Десерты, выпечка, сахар" at bounding box center [777, 152] width 211 height 15
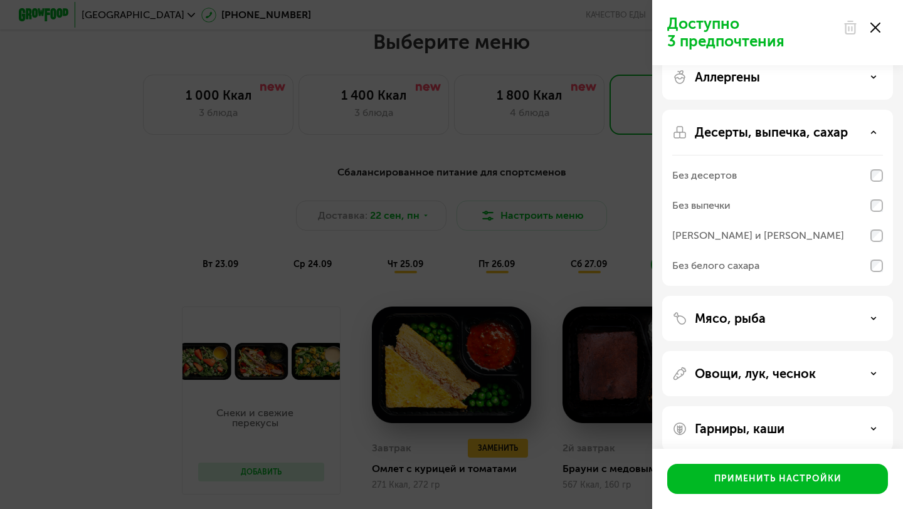
scroll to position [36, 0]
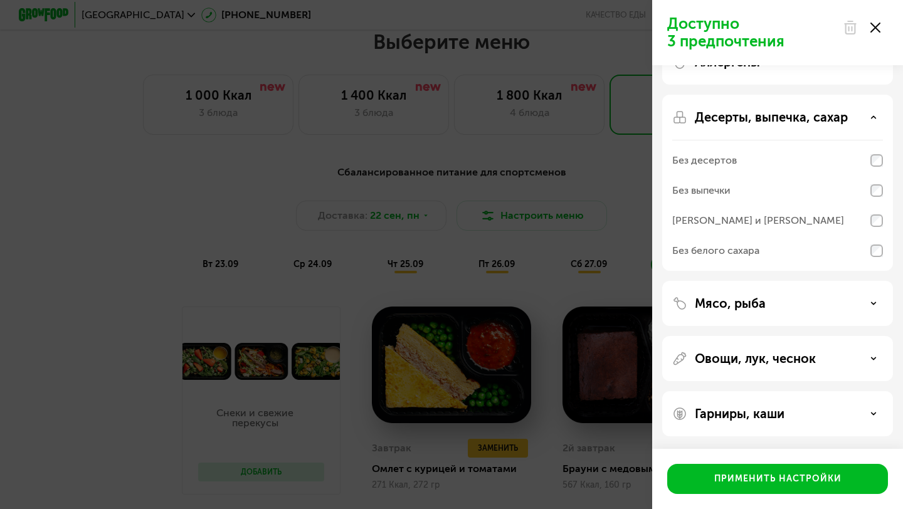
click at [859, 294] on div "Мясо, рыба" at bounding box center [777, 303] width 231 height 45
click at [876, 406] on div "Гарниры, каши" at bounding box center [777, 413] width 231 height 45
click at [869, 313] on div "Мясо, рыба" at bounding box center [777, 303] width 231 height 45
click at [873, 302] on icon at bounding box center [873, 303] width 6 height 6
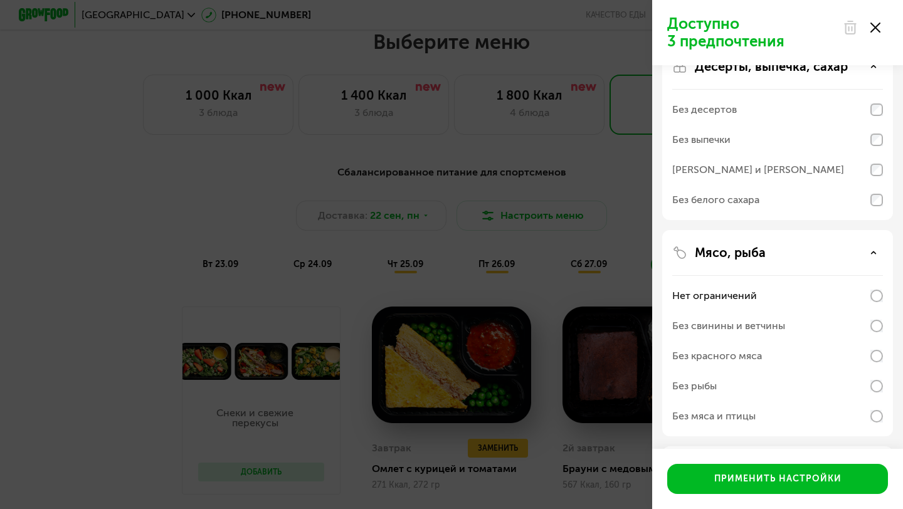
scroll to position [100, 0]
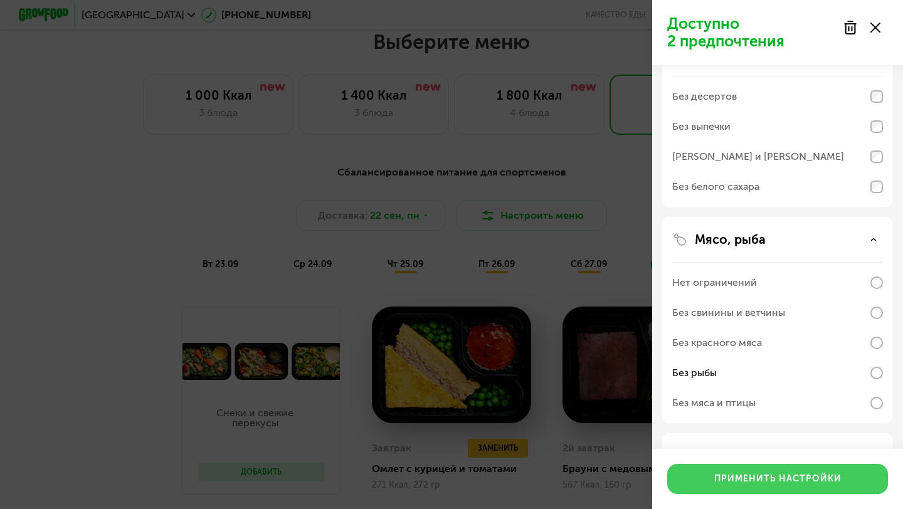
click at [807, 480] on div "Применить настройки" at bounding box center [777, 479] width 127 height 13
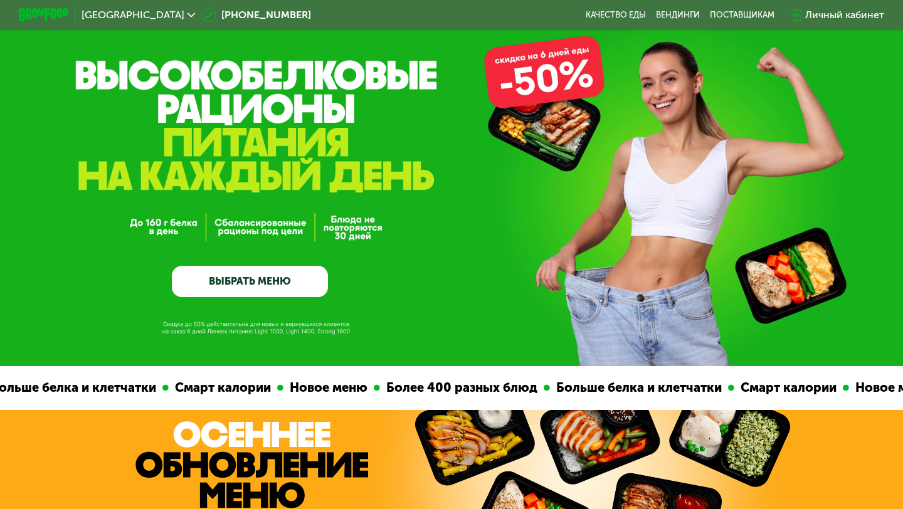
scroll to position [0, 0]
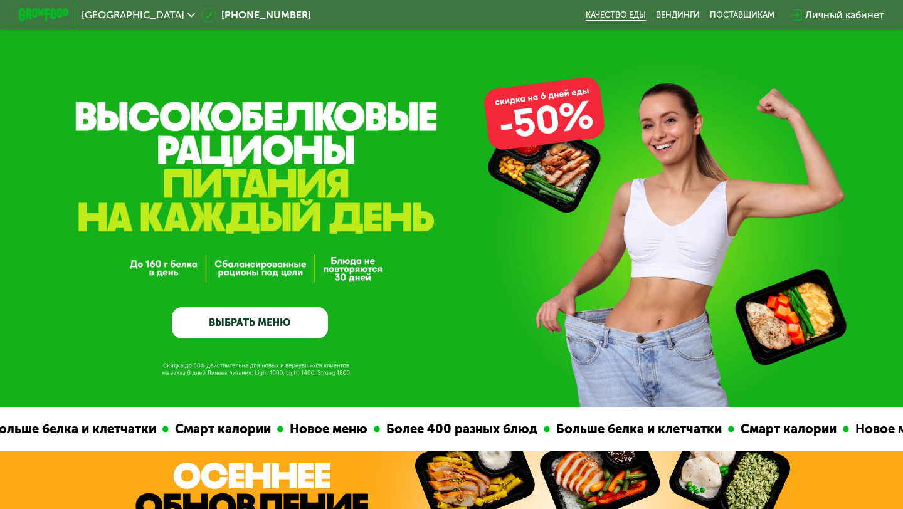
click at [624, 20] on link "Качество еды" at bounding box center [616, 15] width 60 height 10
click at [665, 15] on link "Вендинги" at bounding box center [678, 15] width 44 height 10
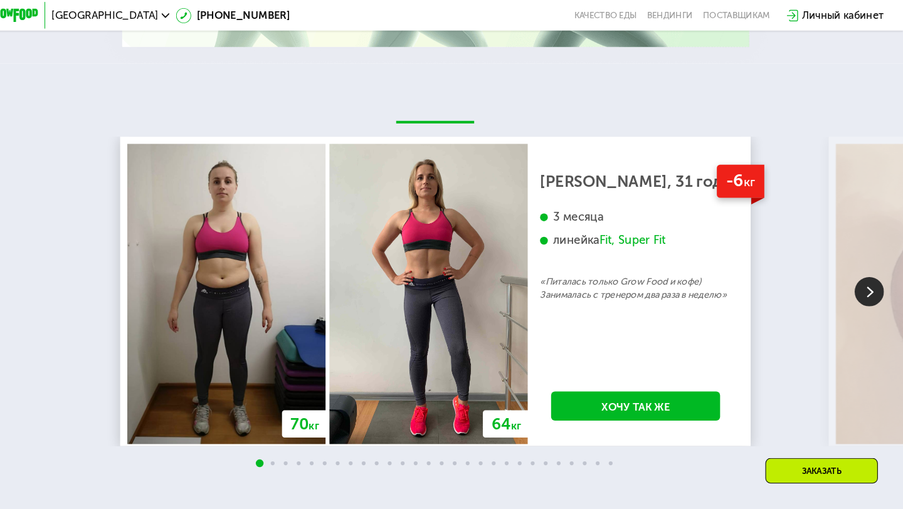
scroll to position [2355, 0]
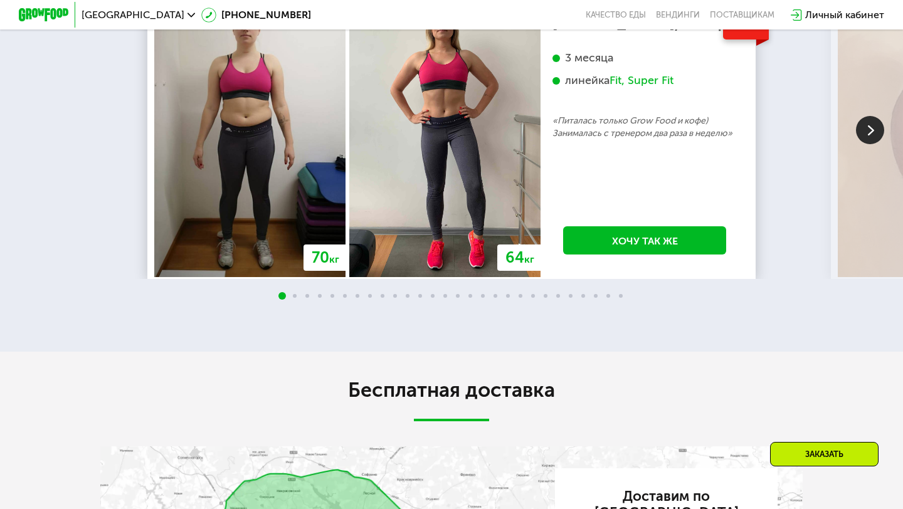
click at [872, 127] on img at bounding box center [870, 130] width 28 height 28
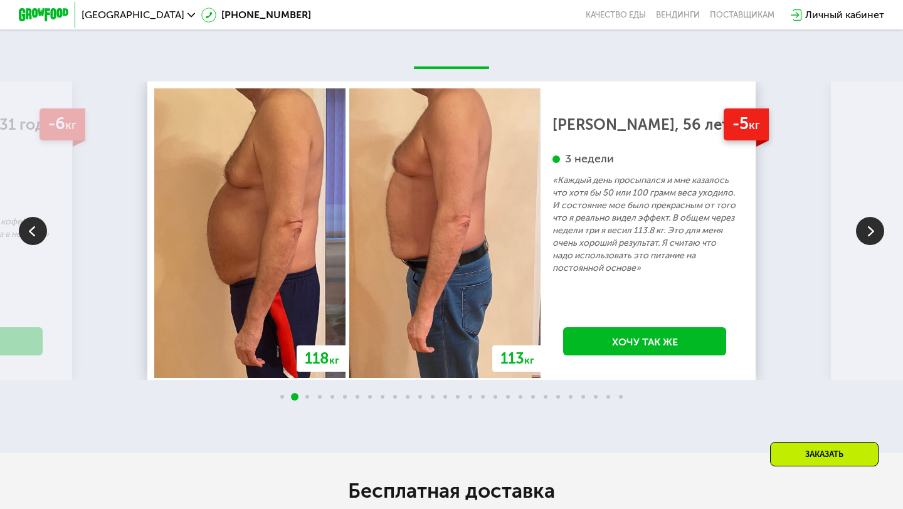
scroll to position [2256, 0]
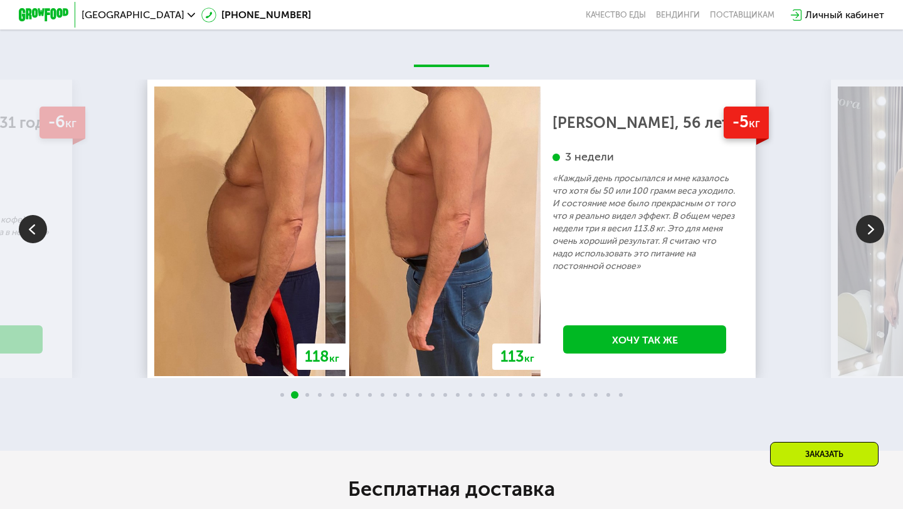
click at [856, 232] on img at bounding box center [870, 229] width 28 height 28
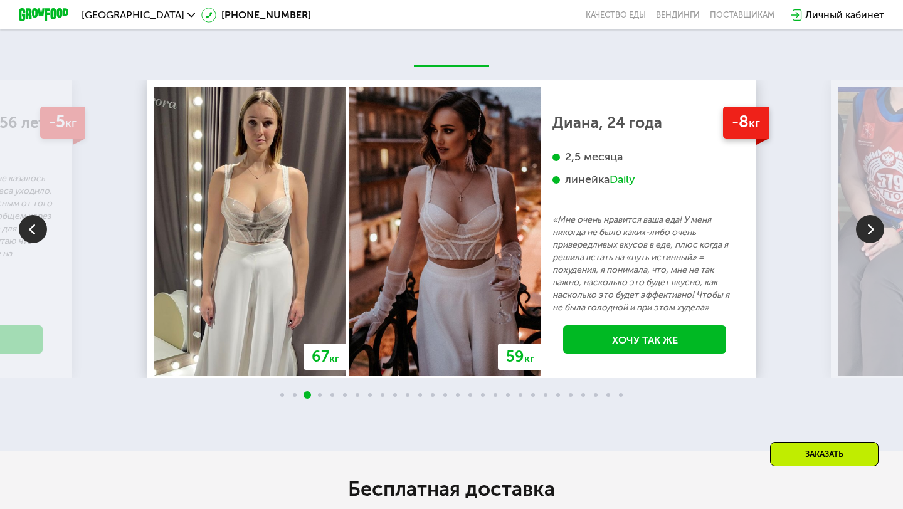
click at [868, 228] on img at bounding box center [870, 229] width 28 height 28
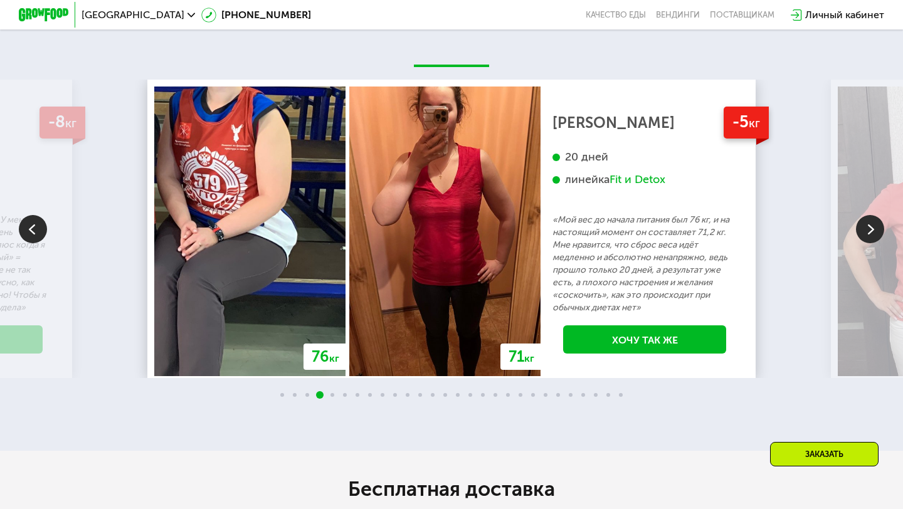
click at [868, 228] on img at bounding box center [870, 229] width 28 height 28
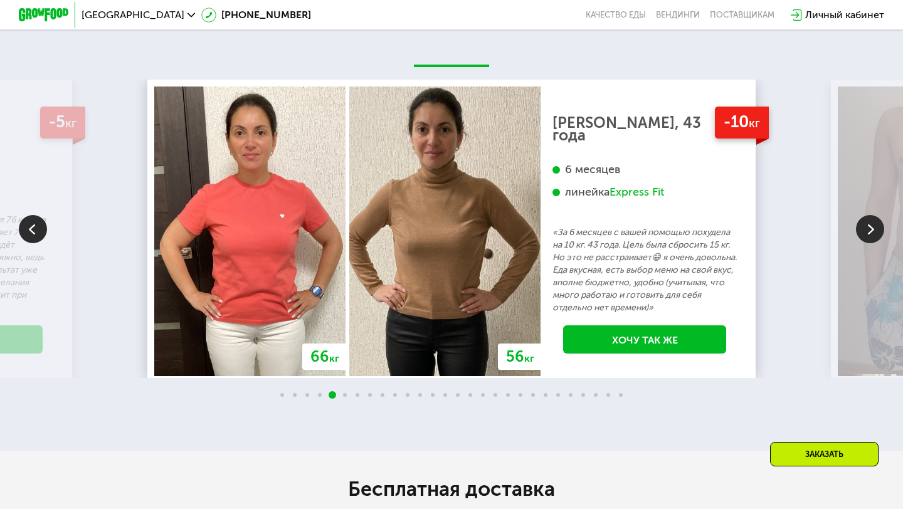
click at [867, 227] on img at bounding box center [870, 229] width 28 height 28
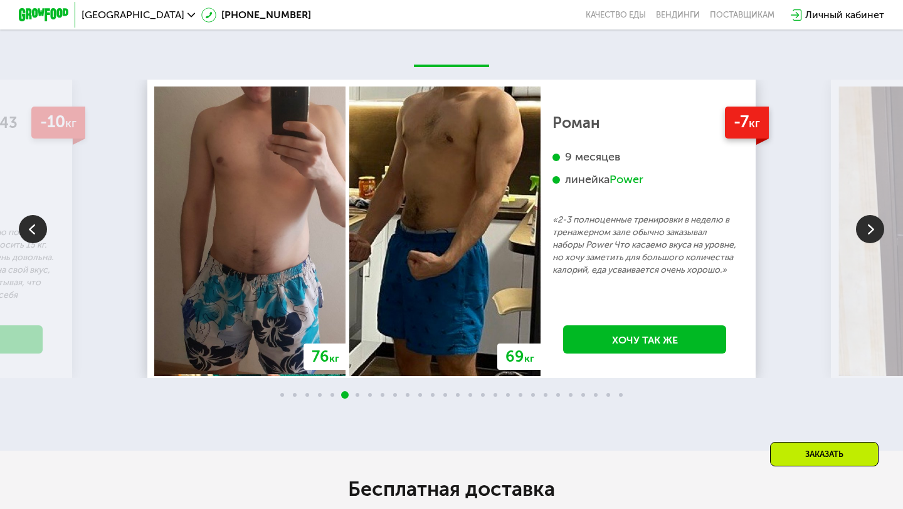
click at [867, 228] on img at bounding box center [870, 229] width 28 height 28
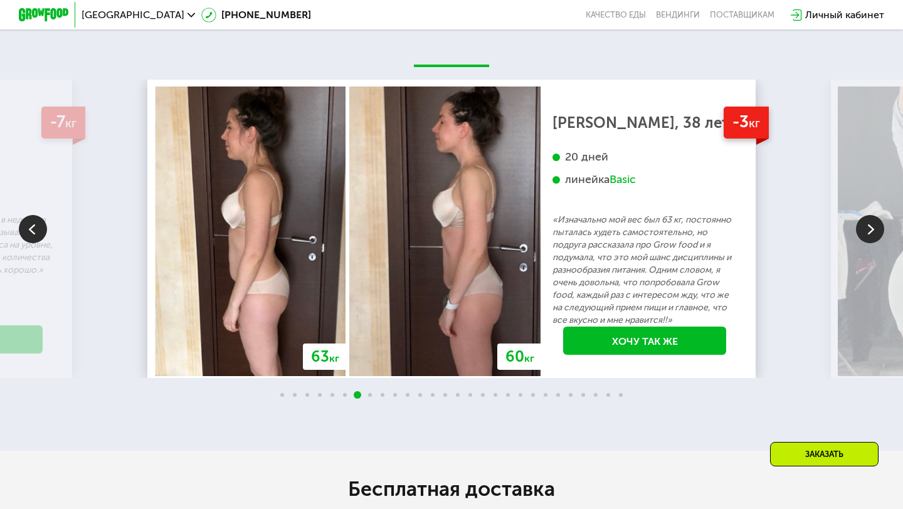
click at [866, 228] on img at bounding box center [870, 229] width 28 height 28
